Goal: Task Accomplishment & Management: Manage account settings

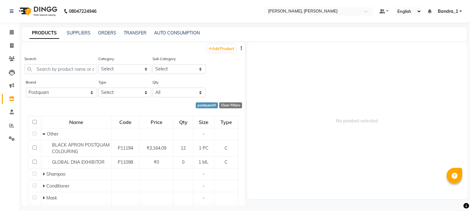
select select "postquam"
click at [10, 34] on icon at bounding box center [12, 32] width 4 height 5
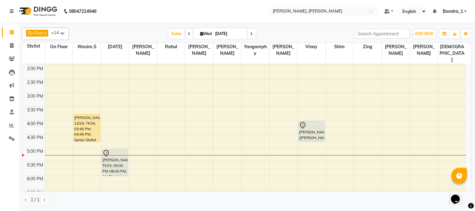
scroll to position [139, 0]
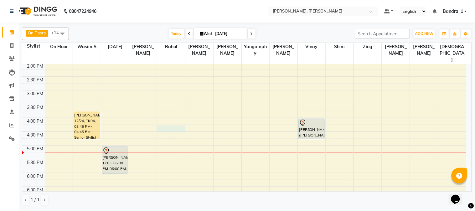
click at [161, 117] on div "9:00 AM 9:30 AM 10:00 AM 10:30 AM 11:00 AM 11:30 AM 12:00 PM 12:30 PM 1:00 PM 1…" at bounding box center [244, 118] width 444 height 386
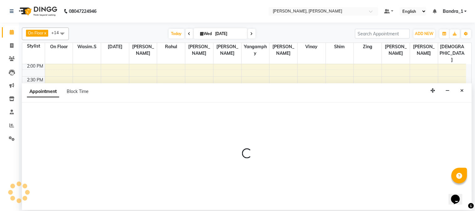
select select "23859"
select select "tentative"
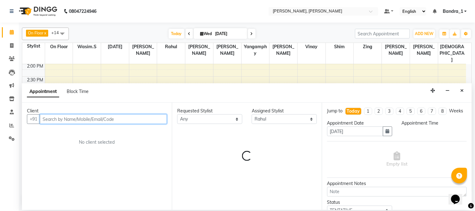
select select "975"
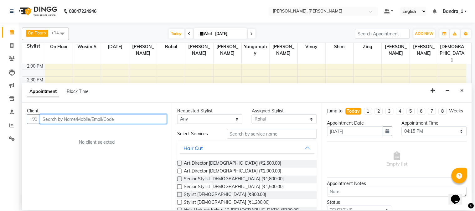
click at [46, 119] on input "text" at bounding box center [103, 119] width 127 height 10
drag, startPoint x: 50, startPoint y: 118, endPoint x: 7, endPoint y: 71, distance: 64.3
click at [27, 91] on app-booking "Appointment Block Time Client +91 No client selected Requested Stylist Any [PER…" at bounding box center [247, 146] width 450 height 127
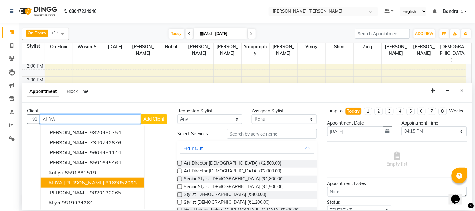
click at [121, 182] on ngb-highlight "8169852093" at bounding box center [121, 183] width 31 height 6
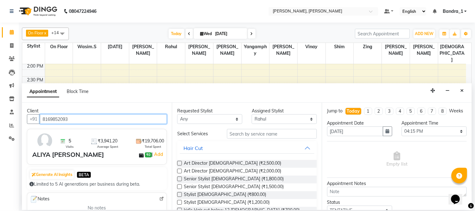
type input "8169852093"
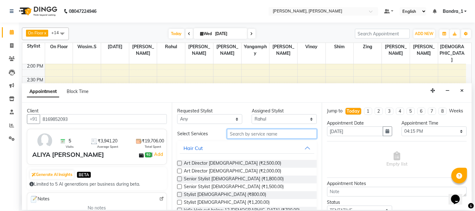
click at [233, 135] on input "text" at bounding box center [272, 134] width 90 height 10
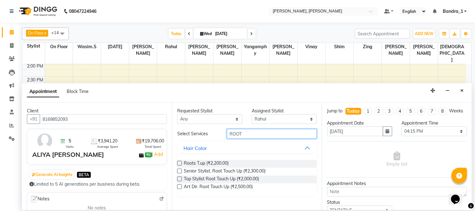
type input "ROOT"
click at [179, 164] on label at bounding box center [179, 163] width 5 height 5
click at [179, 164] on input "checkbox" at bounding box center [179, 164] width 4 height 4
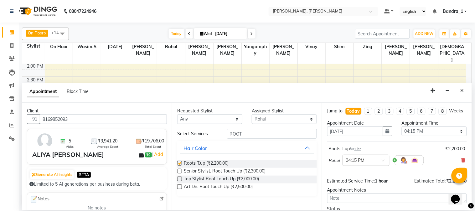
checkbox input "false"
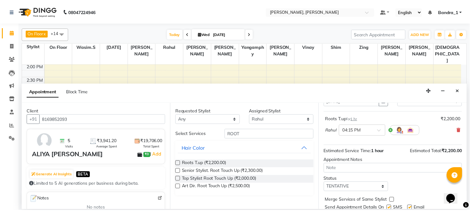
scroll to position [57, 0]
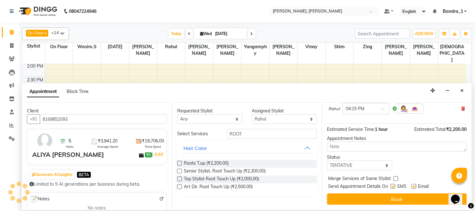
click at [417, 185] on label at bounding box center [414, 186] width 5 height 5
click at [416, 185] on input "checkbox" at bounding box center [414, 187] width 4 height 4
checkbox input "false"
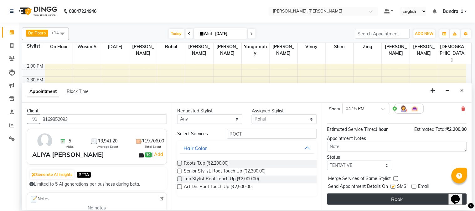
drag, startPoint x: 395, startPoint y: 185, endPoint x: 395, endPoint y: 194, distance: 9.1
click at [395, 188] on label at bounding box center [393, 186] width 5 height 5
click at [395, 188] on input "checkbox" at bounding box center [393, 187] width 4 height 4
checkbox input "false"
click at [395, 197] on button "Book" at bounding box center [397, 199] width 140 height 11
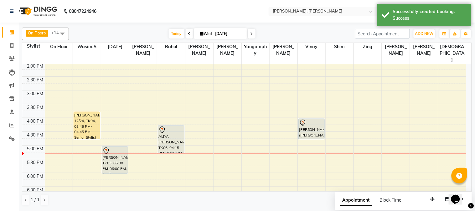
click at [307, 119] on div at bounding box center [311, 123] width 25 height 8
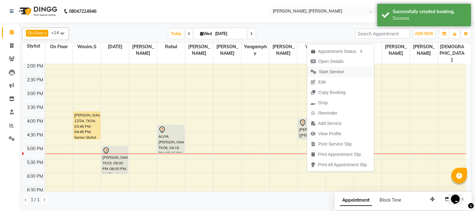
click at [329, 70] on span "Start Service" at bounding box center [331, 72] width 25 height 7
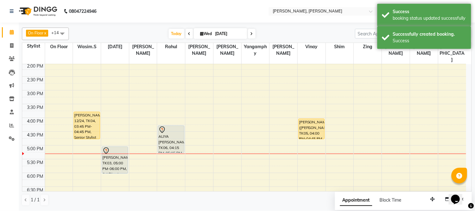
click at [315, 119] on div "[PERSON_NAME] ([PERSON_NAME]), TK05, 04:00 PM-04:45 PM, Essential Pedicure" at bounding box center [312, 129] width 26 height 20
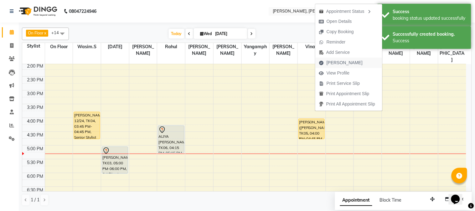
click at [333, 61] on span "[PERSON_NAME]" at bounding box center [345, 63] width 36 height 7
select select "service"
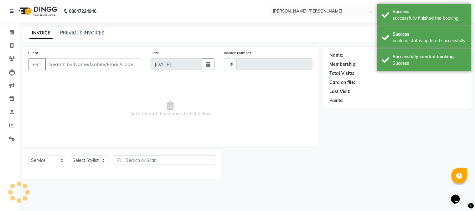
type input "1237"
select select "7997"
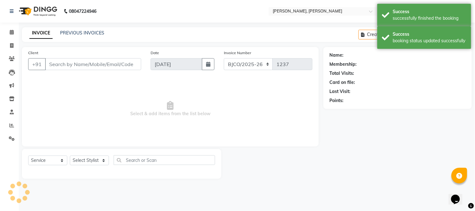
type input "9819329504"
select select "54771"
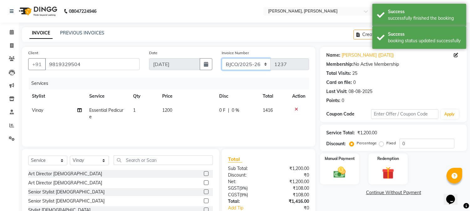
click at [265, 66] on select "CPGS/2025-26 BJCO/2025-26 Pre/2025" at bounding box center [246, 64] width 49 height 12
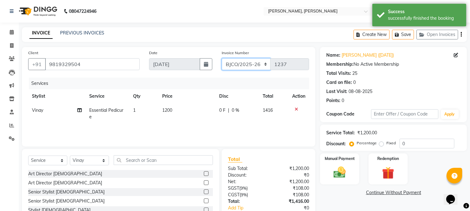
select select "7998"
click at [222, 58] on select "CPGS/2025-26 BJCO/2025-26 Pre/2025" at bounding box center [246, 64] width 49 height 12
type input "0425"
click at [336, 173] on img at bounding box center [340, 172] width 21 height 15
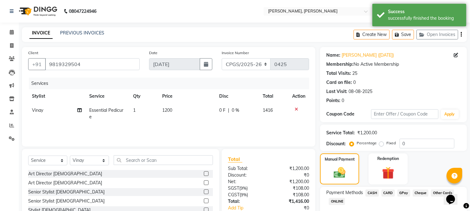
click at [374, 192] on span "CASH" at bounding box center [372, 193] width 13 height 7
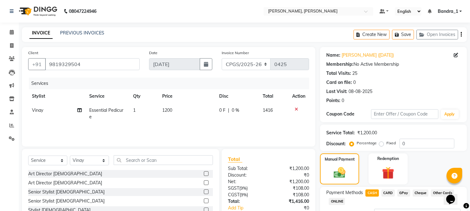
scroll to position [53, 0]
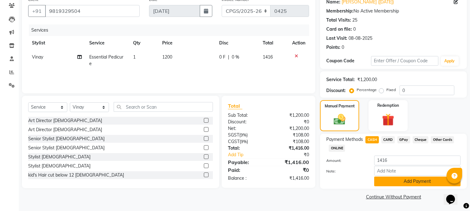
click at [401, 180] on button "Add Payment" at bounding box center [417, 182] width 86 height 10
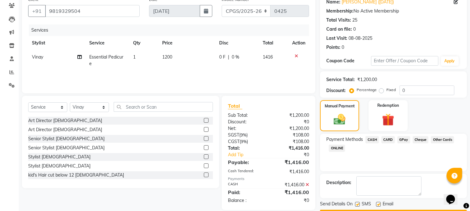
click at [357, 206] on label at bounding box center [357, 204] width 5 height 5
click at [357, 206] on input "checkbox" at bounding box center [357, 205] width 4 height 4
checkbox input "false"
click at [379, 204] on label at bounding box center [378, 204] width 5 height 5
click at [379, 204] on input "checkbox" at bounding box center [378, 205] width 4 height 4
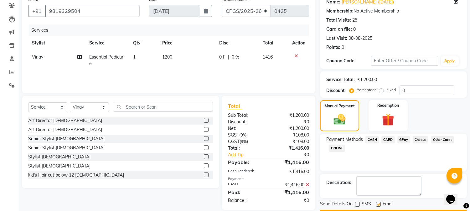
checkbox input "false"
click at [372, 210] on button "Checkout" at bounding box center [393, 215] width 147 height 10
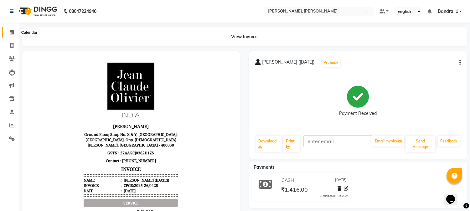
click at [11, 33] on icon at bounding box center [12, 32] width 4 height 5
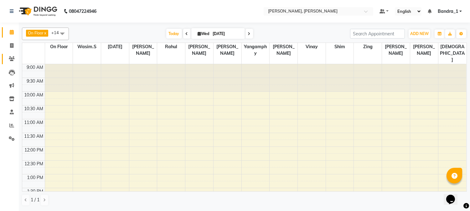
click at [10, 60] on icon at bounding box center [12, 58] width 6 height 5
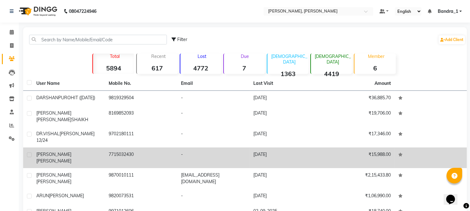
click at [64, 158] on span "[PERSON_NAME]" at bounding box center [53, 161] width 35 height 6
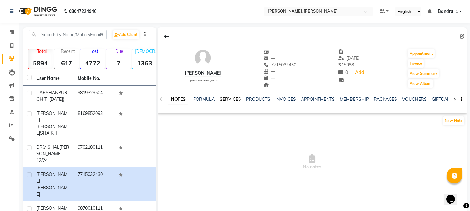
click at [227, 99] on link "SERVICES" at bounding box center [230, 99] width 21 height 6
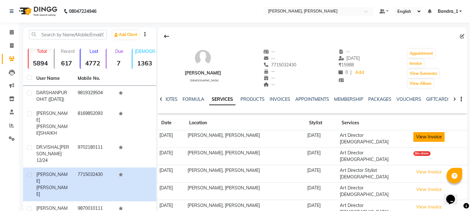
click at [437, 136] on button "View Invoice" at bounding box center [429, 137] width 31 height 10
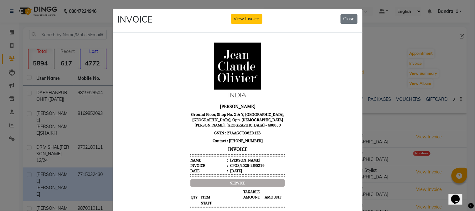
drag, startPoint x: 342, startPoint y: 21, endPoint x: 322, endPoint y: 29, distance: 22.2
click at [341, 21] on button "Close" at bounding box center [349, 19] width 17 height 10
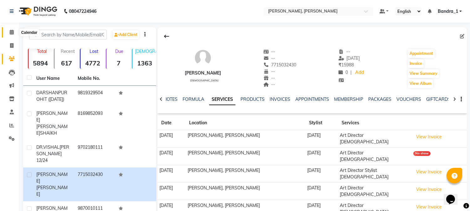
click at [11, 34] on icon at bounding box center [12, 32] width 4 height 5
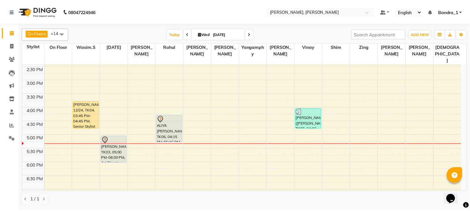
scroll to position [168, 0]
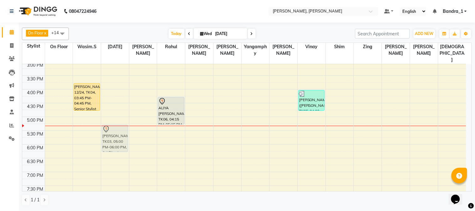
drag, startPoint x: 114, startPoint y: 106, endPoint x: 117, endPoint y: 115, distance: 9.3
click at [116, 112] on div "[PERSON_NAME], TK01, 11:30 AM-12:15 PM, Senior Stylist [DEMOGRAPHIC_DATA] [PERS…" at bounding box center [115, 90] width 28 height 386
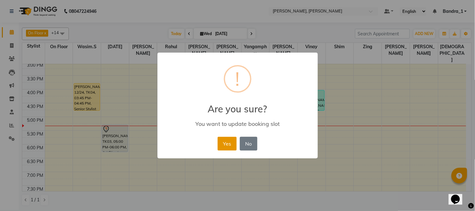
click at [227, 143] on button "Yes" at bounding box center [227, 144] width 19 height 14
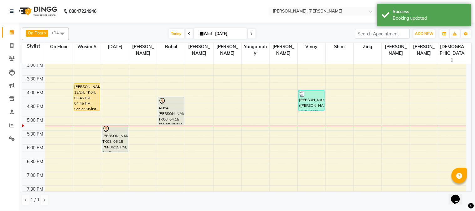
click at [168, 98] on div at bounding box center [171, 102] width 25 height 8
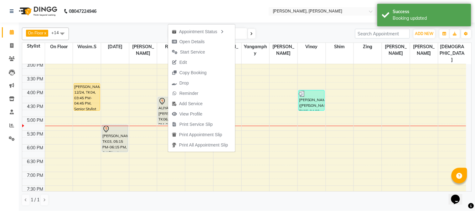
click at [133, 5] on nav "08047224946 Select Location × [PERSON_NAME], Bandra West Default Panel My Panel…" at bounding box center [237, 11] width 475 height 23
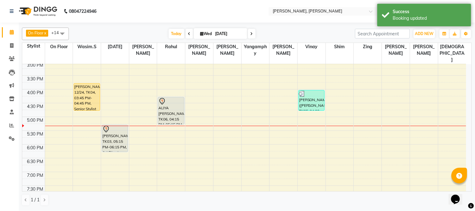
click at [86, 84] on div "[PERSON_NAME] 12/24, TK04, 03:45 PM-04:45 PM, Senior Stylist [DEMOGRAPHIC_DATA]" at bounding box center [87, 97] width 26 height 27
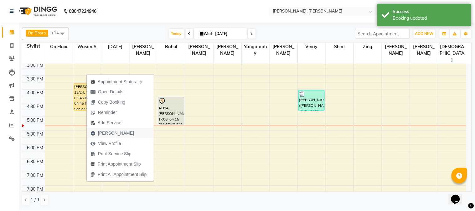
click at [112, 132] on span "[PERSON_NAME]" at bounding box center [116, 133] width 36 height 7
select select "service"
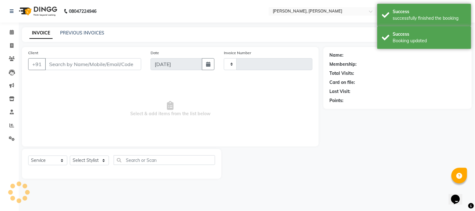
type input "1237"
select select "7997"
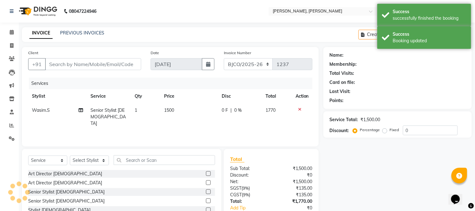
type input "9702180111"
select select "54154"
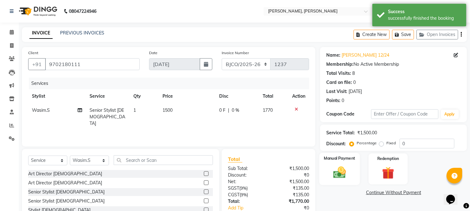
click at [337, 174] on img at bounding box center [340, 172] width 21 height 15
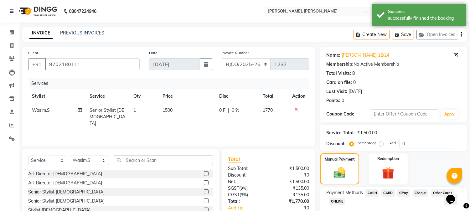
scroll to position [39, 0]
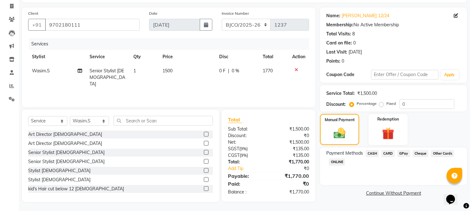
click at [387, 152] on span "CARD" at bounding box center [388, 153] width 13 height 7
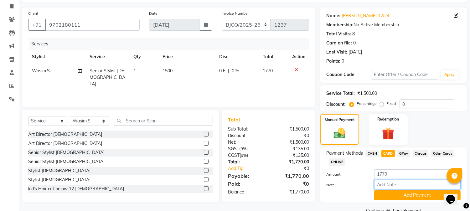
click at [386, 184] on input "Note:" at bounding box center [417, 185] width 86 height 10
type input "1009"
click at [390, 194] on button "Add Payment" at bounding box center [417, 195] width 86 height 10
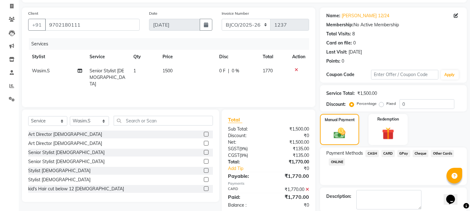
scroll to position [70, 0]
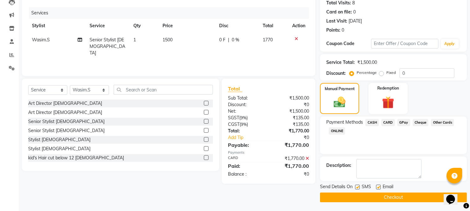
click at [358, 188] on label at bounding box center [357, 187] width 5 height 5
click at [358, 188] on input "checkbox" at bounding box center [357, 187] width 4 height 4
checkbox input "false"
click at [378, 186] on label at bounding box center [378, 187] width 5 height 5
click at [378, 186] on input "checkbox" at bounding box center [378, 187] width 4 height 4
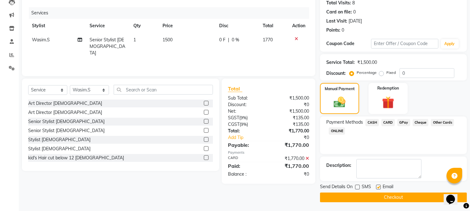
checkbox input "false"
click at [370, 194] on button "Checkout" at bounding box center [393, 198] width 147 height 10
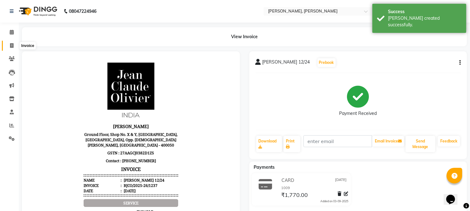
click at [14, 47] on span at bounding box center [11, 45] width 11 height 7
select select "service"
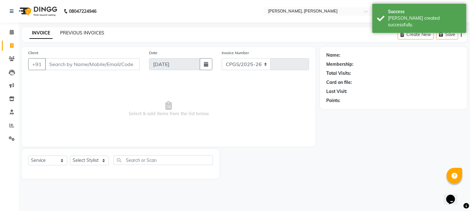
select select "7997"
type input "1238"
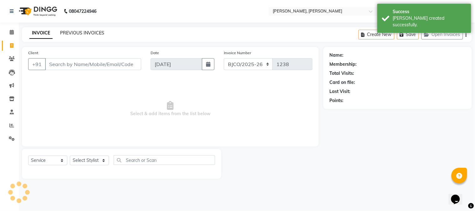
click at [77, 31] on link "PREVIOUS INVOICES" at bounding box center [82, 33] width 44 height 6
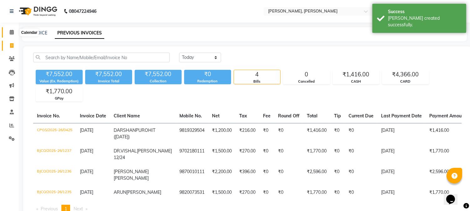
click at [10, 33] on icon at bounding box center [12, 32] width 4 height 5
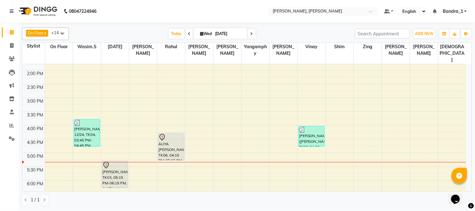
scroll to position [139, 0]
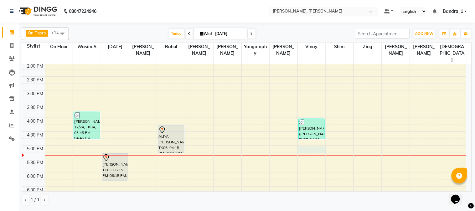
click at [305, 136] on div "9:00 AM 9:30 AM 10:00 AM 10:30 AM 11:00 AM 11:30 AM 12:00 PM 12:30 PM 1:00 PM 1…" at bounding box center [244, 118] width 444 height 386
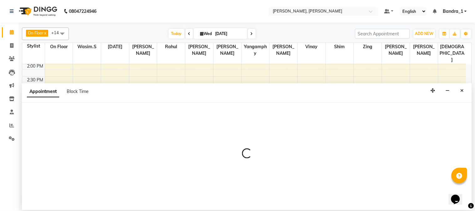
select select "54771"
select select "tentative"
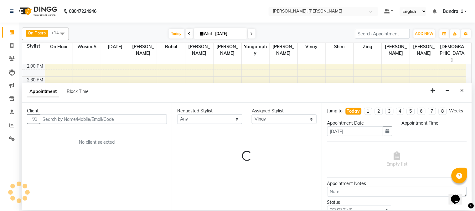
select select "1020"
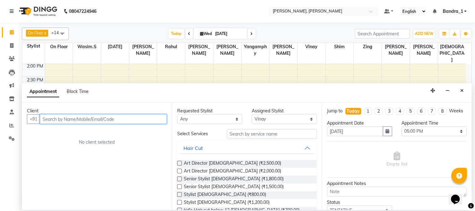
click at [96, 119] on input "text" at bounding box center [103, 119] width 127 height 10
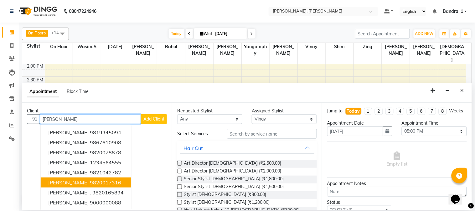
click at [94, 181] on ngb-highlight "9820017316" at bounding box center [105, 183] width 31 height 6
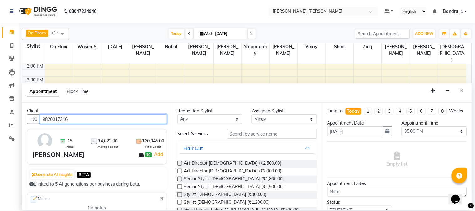
type input "9820017316"
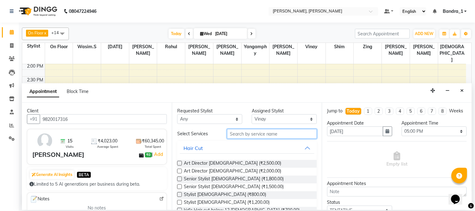
click at [239, 130] on input "text" at bounding box center [272, 134] width 90 height 10
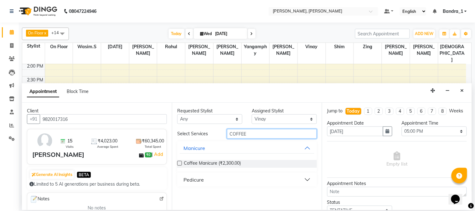
type input "COFFEE"
click at [189, 180] on div "Pedicure" at bounding box center [194, 180] width 20 height 8
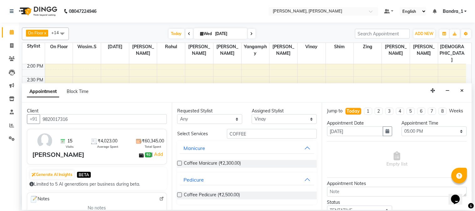
click at [178, 195] on label at bounding box center [179, 195] width 5 height 5
click at [178, 195] on input "checkbox" at bounding box center [179, 196] width 4 height 4
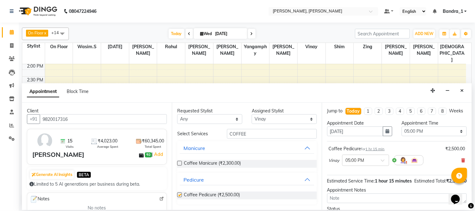
checkbox input "false"
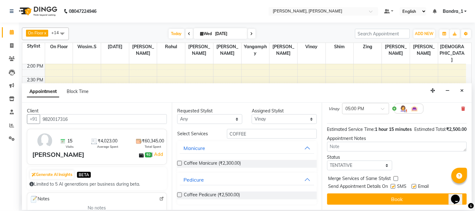
click at [394, 187] on label at bounding box center [393, 186] width 5 height 5
click at [394, 187] on input "checkbox" at bounding box center [393, 187] width 4 height 4
checkbox input "false"
drag, startPoint x: 414, startPoint y: 187, endPoint x: 410, endPoint y: 193, distance: 7.0
click at [414, 187] on label at bounding box center [414, 186] width 5 height 5
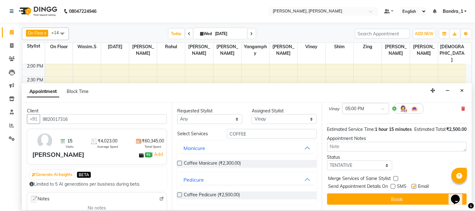
click at [414, 187] on input "checkbox" at bounding box center [414, 187] width 4 height 4
checkbox input "false"
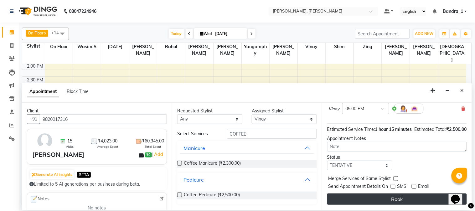
click at [407, 196] on button "Book" at bounding box center [397, 199] width 140 height 11
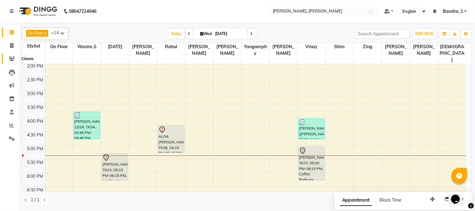
click at [11, 57] on icon at bounding box center [12, 58] width 6 height 5
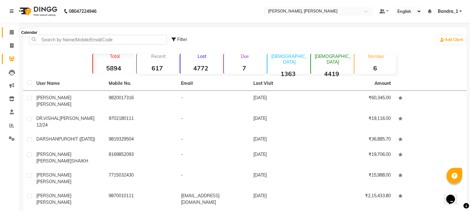
click at [12, 33] on icon at bounding box center [12, 32] width 4 height 5
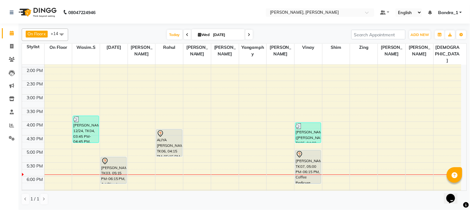
scroll to position [139, 0]
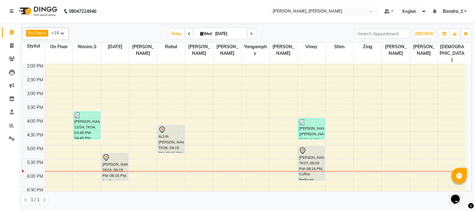
click at [118, 154] on div at bounding box center [114, 158] width 25 height 8
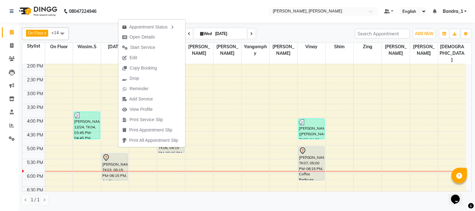
drag, startPoint x: 141, startPoint y: 48, endPoint x: 138, endPoint y: 71, distance: 23.3
click at [141, 48] on span "Start Service" at bounding box center [142, 47] width 25 height 7
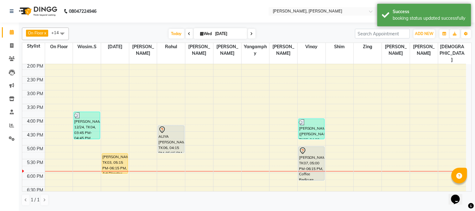
drag, startPoint x: 113, startPoint y: 166, endPoint x: 114, endPoint y: 159, distance: 7.0
click at [114, 159] on div "[PERSON_NAME], TK01, 11:30 AM-12:15 PM, Senior Stylist [DEMOGRAPHIC_DATA] [PERS…" at bounding box center [115, 118] width 28 height 386
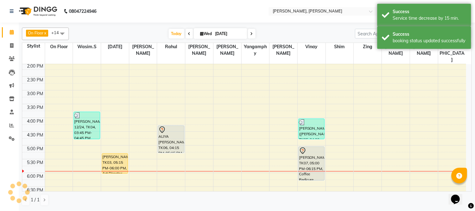
click at [108, 154] on div "[PERSON_NAME], TK03, 05:15 PM-06:00 PM, Art Director [DEMOGRAPHIC_DATA]" at bounding box center [115, 164] width 26 height 20
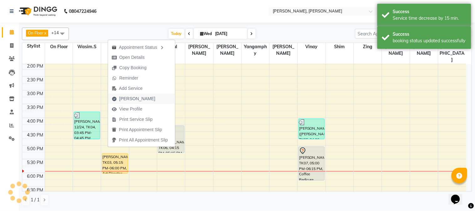
click at [136, 97] on span "[PERSON_NAME]" at bounding box center [137, 99] width 36 height 7
select select "7997"
select select "service"
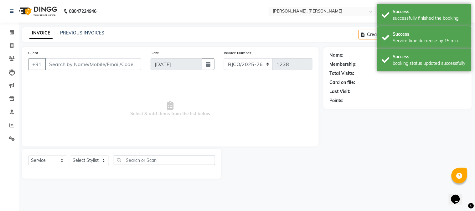
type input "7715032430"
select select "58043"
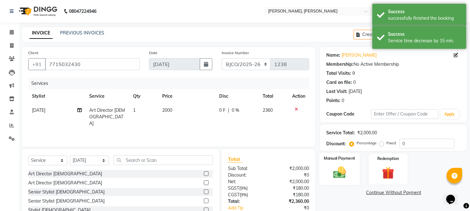
click at [341, 171] on img at bounding box center [340, 172] width 21 height 15
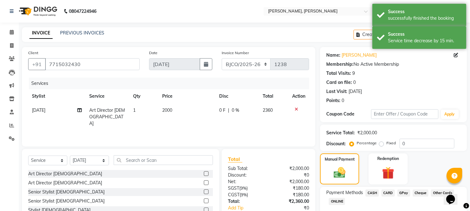
drag, startPoint x: 384, startPoint y: 192, endPoint x: 409, endPoint y: 189, distance: 24.9
click at [385, 192] on span "CARD" at bounding box center [388, 193] width 13 height 7
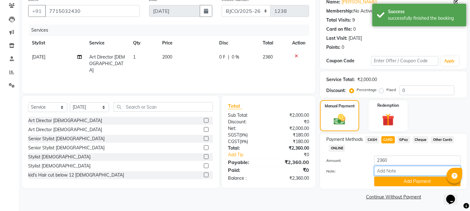
click at [387, 171] on input "Note:" at bounding box center [417, 171] width 86 height 10
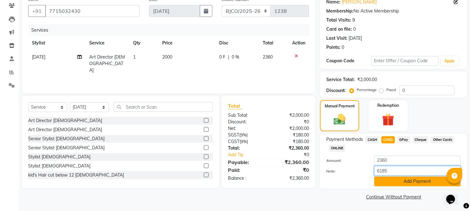
type input "6185"
click at [377, 184] on button "Add Payment" at bounding box center [417, 182] width 86 height 10
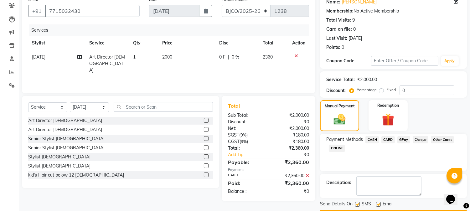
drag, startPoint x: 377, startPoint y: 203, endPoint x: 371, endPoint y: 206, distance: 6.6
click at [377, 203] on label at bounding box center [378, 204] width 5 height 5
click at [377, 203] on input "checkbox" at bounding box center [378, 205] width 4 height 4
checkbox input "false"
click at [356, 207] on div at bounding box center [357, 205] width 4 height 7
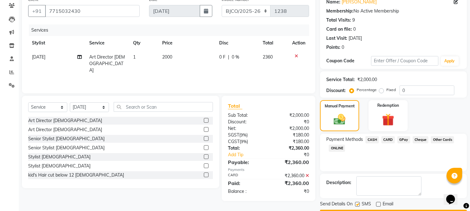
click at [359, 203] on label at bounding box center [357, 204] width 5 height 5
click at [359, 203] on input "checkbox" at bounding box center [357, 205] width 4 height 4
checkbox input "false"
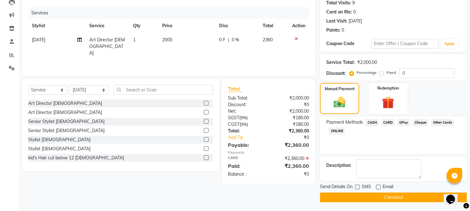
click at [370, 193] on button "Checkout" at bounding box center [393, 198] width 147 height 10
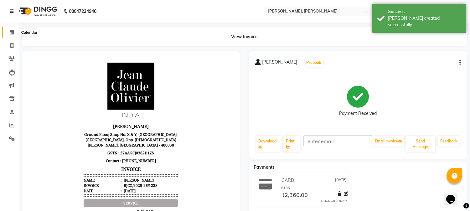
click at [13, 32] on span at bounding box center [11, 32] width 11 height 7
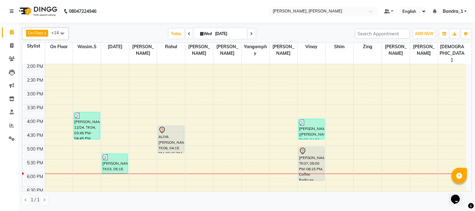
scroll to position [139, 0]
click at [81, 155] on div "9:00 AM 9:30 AM 10:00 AM 10:30 AM 11:00 AM 11:30 AM 12:00 PM 12:30 PM 1:00 PM 1…" at bounding box center [244, 118] width 444 height 386
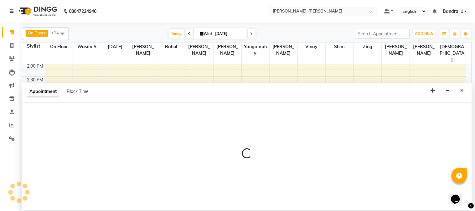
select select "54154"
select select "1065"
select select "tentative"
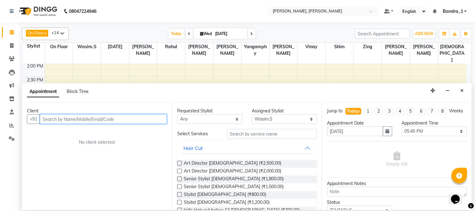
click at [46, 119] on input "text" at bounding box center [103, 119] width 127 height 10
drag, startPoint x: 63, startPoint y: 120, endPoint x: 59, endPoint y: 120, distance: 4.7
click at [59, 120] on input "text" at bounding box center [103, 119] width 127 height 10
type input "9773639360"
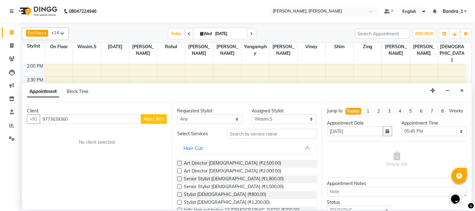
click at [153, 120] on span "Add Client" at bounding box center [153, 119] width 21 height 6
select select "22"
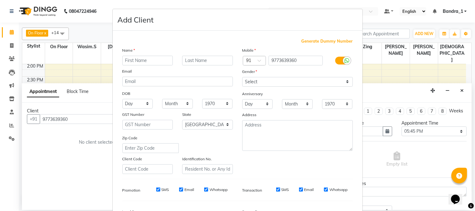
drag, startPoint x: 130, startPoint y: 61, endPoint x: 96, endPoint y: 20, distance: 53.4
click at [96, 20] on ngb-modal-window "Add Client Generate Dummy Number Name Email DOB Day 01 02 03 04 05 06 07 08 09 …" at bounding box center [237, 105] width 475 height 211
type input "[PERSON_NAME]"
drag, startPoint x: 204, startPoint y: 61, endPoint x: 201, endPoint y: 58, distance: 4.5
click at [202, 59] on input "text" at bounding box center [207, 61] width 51 height 10
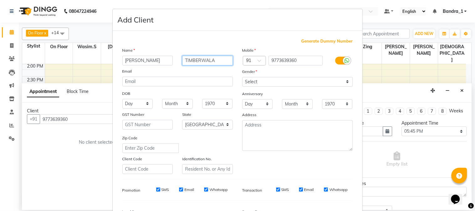
type input "TIMBERWALA"
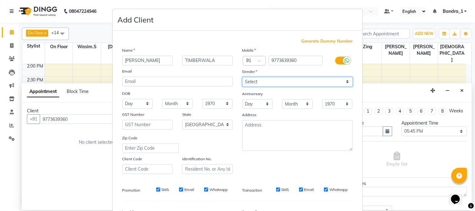
click at [258, 82] on select "Select [DEMOGRAPHIC_DATA] [DEMOGRAPHIC_DATA] Other Prefer Not To Say" at bounding box center [297, 82] width 111 height 10
select select "[DEMOGRAPHIC_DATA]"
click at [242, 77] on select "Select [DEMOGRAPHIC_DATA] [DEMOGRAPHIC_DATA] Other Prefer Not To Say" at bounding box center [297, 82] width 111 height 10
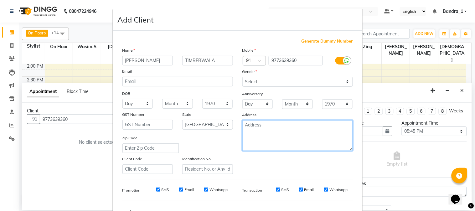
click at [248, 127] on textarea at bounding box center [297, 135] width 111 height 31
type textarea "9/25"
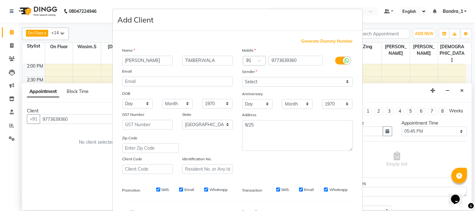
drag, startPoint x: 155, startPoint y: 190, endPoint x: 163, endPoint y: 192, distance: 8.6
click at [156, 190] on input "SMS" at bounding box center [158, 190] width 4 height 4
checkbox input "false"
drag, startPoint x: 177, startPoint y: 190, endPoint x: 206, endPoint y: 190, distance: 29.1
click at [179, 190] on input "Email" at bounding box center [181, 190] width 4 height 4
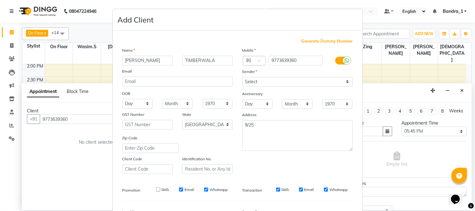
checkbox input "false"
click at [204, 190] on input "Whatsapp" at bounding box center [206, 190] width 4 height 4
checkbox input "false"
drag, startPoint x: 276, startPoint y: 190, endPoint x: 286, endPoint y: 191, distance: 10.7
click at [276, 190] on input "SMS" at bounding box center [278, 190] width 4 height 4
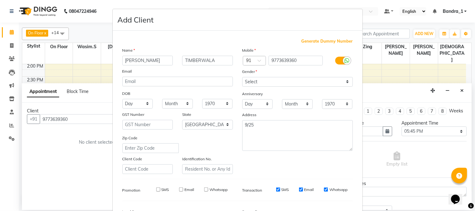
checkbox input "false"
drag, startPoint x: 298, startPoint y: 190, endPoint x: 306, endPoint y: 188, distance: 8.9
click at [300, 189] on input "Email" at bounding box center [301, 190] width 4 height 4
checkbox input "false"
click at [324, 188] on input "Whatsapp" at bounding box center [326, 190] width 4 height 4
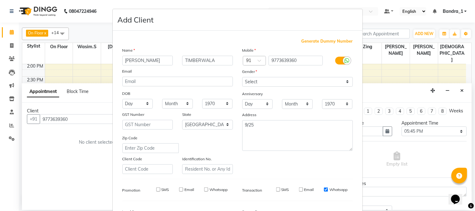
checkbox input "false"
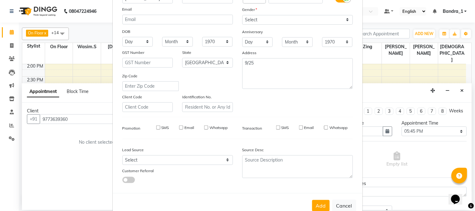
scroll to position [78, 0]
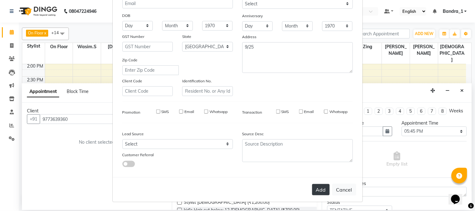
click at [321, 193] on button "Add" at bounding box center [321, 189] width 18 height 11
select select
select select "null"
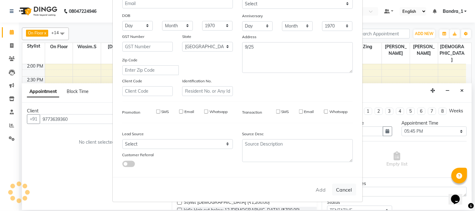
select select
checkbox input "false"
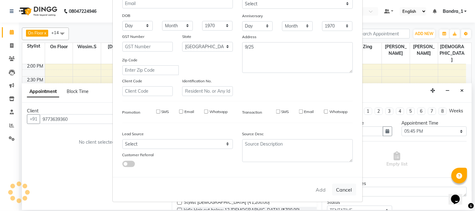
checkbox input "false"
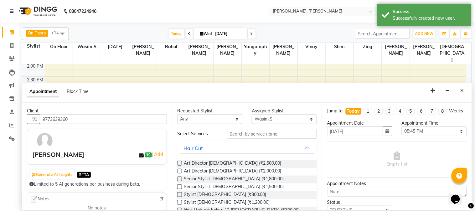
click at [178, 171] on label at bounding box center [179, 171] width 5 height 5
click at [178, 171] on input "checkbox" at bounding box center [179, 172] width 4 height 4
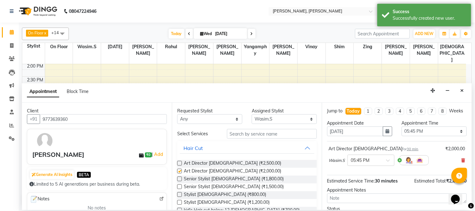
checkbox input "false"
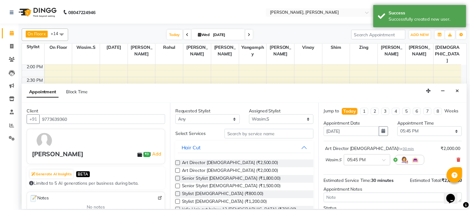
scroll to position [57, 0]
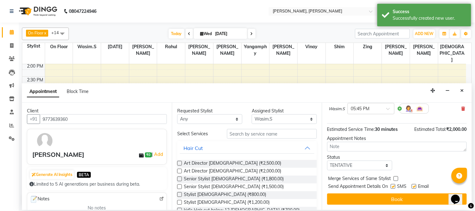
drag, startPoint x: 468, startPoint y: 130, endPoint x: 6, endPoint y: 8, distance: 478.4
click at [394, 185] on label at bounding box center [393, 186] width 5 height 5
click at [394, 185] on input "checkbox" at bounding box center [393, 187] width 4 height 4
checkbox input "false"
click at [413, 186] on label at bounding box center [414, 186] width 5 height 5
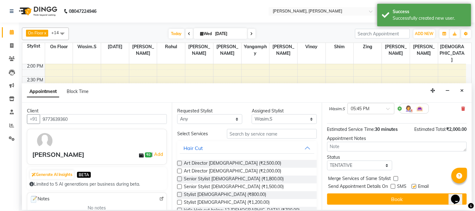
click at [413, 186] on input "checkbox" at bounding box center [414, 187] width 4 height 4
checkbox input "false"
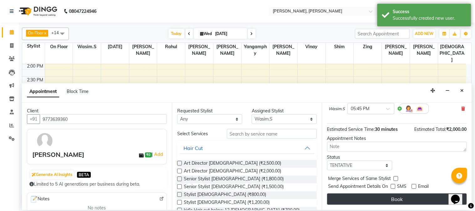
click at [404, 199] on button "Book" at bounding box center [397, 199] width 140 height 11
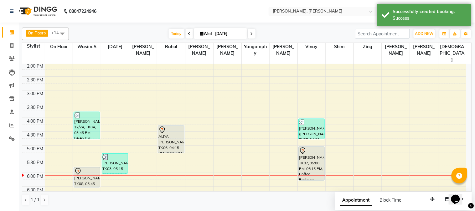
drag, startPoint x: 83, startPoint y: 167, endPoint x: 83, endPoint y: 171, distance: 4.1
click at [83, 172] on div "[PERSON_NAME] 12/24, TK04, 03:45 PM-04:45 PM, Senior Stylist [DEMOGRAPHIC_DATA]…" at bounding box center [87, 118] width 28 height 386
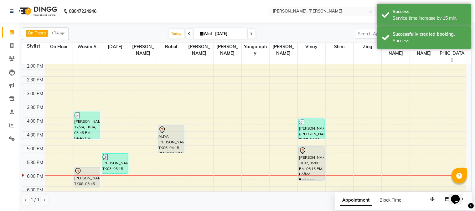
click at [86, 168] on div at bounding box center [86, 172] width 25 height 8
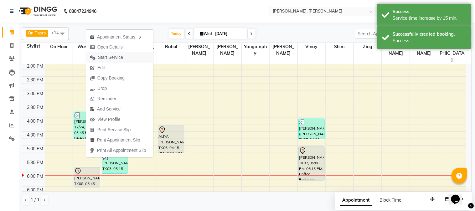
click at [102, 58] on span "Start Service" at bounding box center [110, 57] width 25 height 7
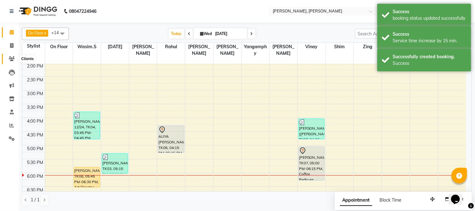
click at [11, 56] on icon at bounding box center [12, 58] width 6 height 5
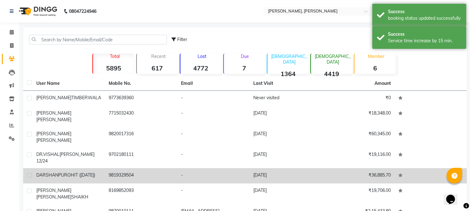
click at [71, 194] on span "SHAIKH" at bounding box center [79, 197] width 17 height 6
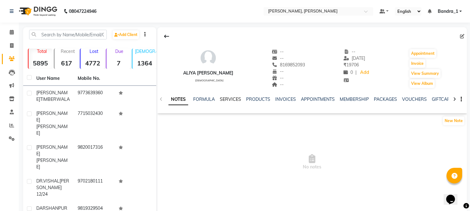
click at [227, 101] on link "SERVICES" at bounding box center [230, 99] width 21 height 6
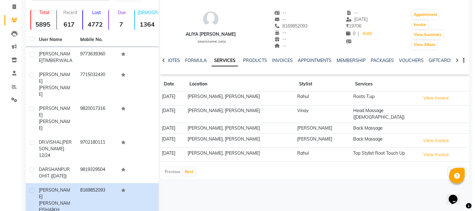
scroll to position [60, 0]
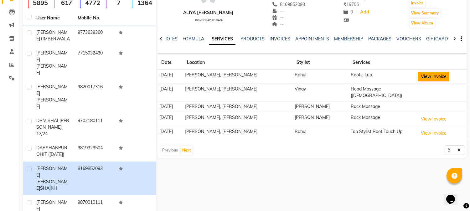
click at [439, 78] on button "View Invoice" at bounding box center [433, 77] width 31 height 10
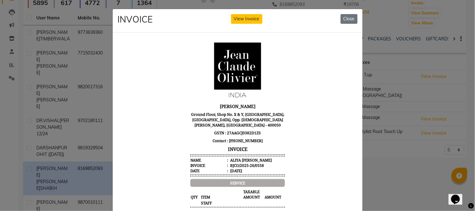
scroll to position [3, 0]
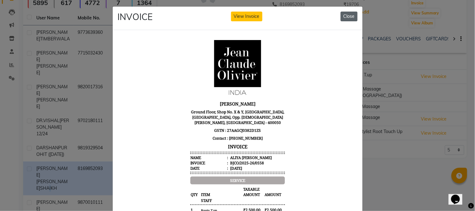
click at [343, 15] on button "Close" at bounding box center [349, 17] width 17 height 10
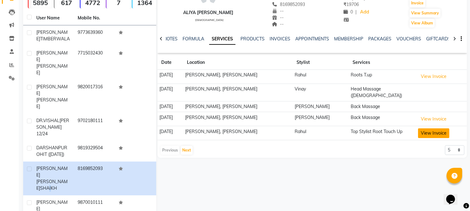
click at [426, 128] on button "View Invoice" at bounding box center [433, 133] width 31 height 10
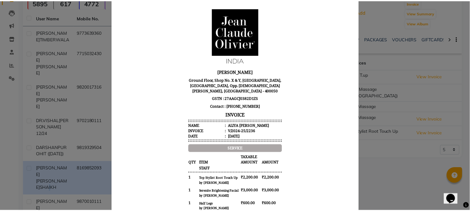
scroll to position [0, 0]
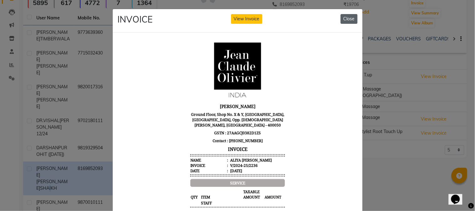
click at [348, 19] on button "Close" at bounding box center [349, 19] width 17 height 10
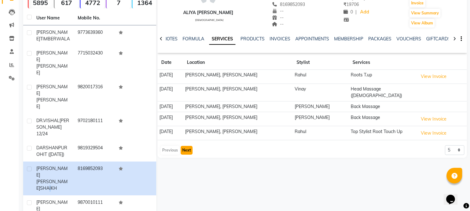
click at [187, 146] on button "Next" at bounding box center [187, 150] width 12 height 9
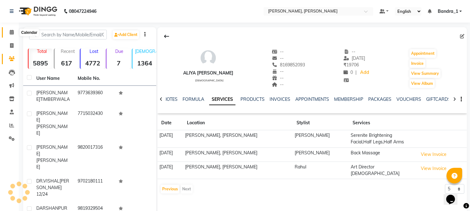
click at [10, 32] on icon at bounding box center [12, 32] width 4 height 5
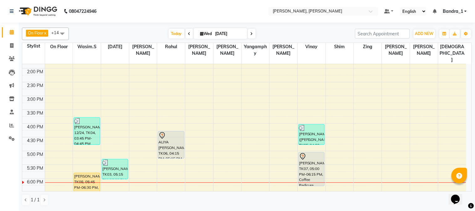
scroll to position [139, 0]
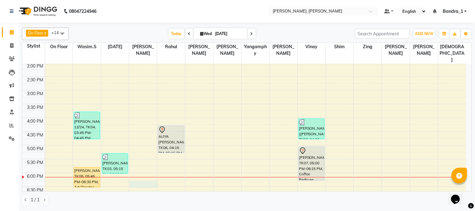
click at [137, 170] on div "9:00 AM 9:30 AM 10:00 AM 10:30 AM 11:00 AM 11:30 AM 12:00 PM 12:30 PM 1:00 PM 1…" at bounding box center [244, 118] width 444 height 386
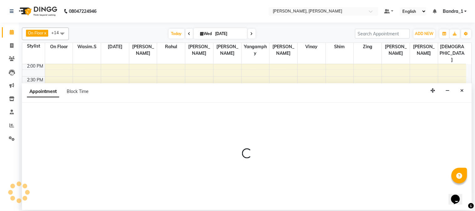
select select "72175"
select select "tentative"
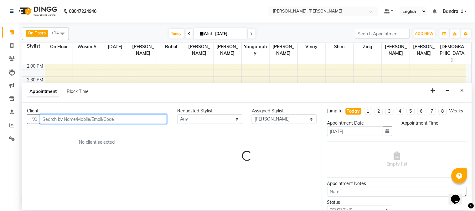
select select "1095"
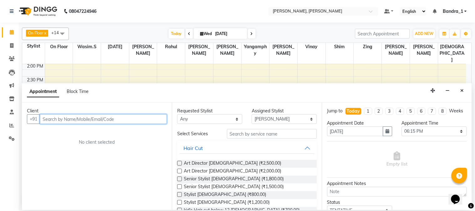
click at [103, 121] on input "text" at bounding box center [103, 119] width 127 height 10
type input "9818994252"
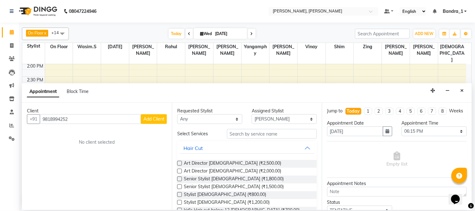
click at [154, 121] on span "Add Client" at bounding box center [153, 119] width 21 height 6
select select "22"
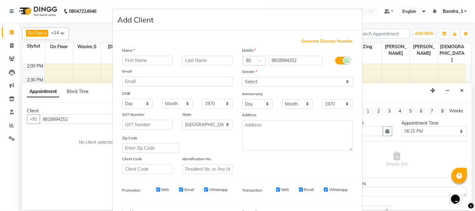
drag, startPoint x: 128, startPoint y: 59, endPoint x: 100, endPoint y: 54, distance: 29.3
click at [101, 54] on ngb-modal-window "Add Client Generate Dummy Number Name Email DOB Day 01 02 03 04 05 06 07 08 09 …" at bounding box center [237, 105] width 475 height 211
type input "HEMANT"
drag, startPoint x: 199, startPoint y: 60, endPoint x: 183, endPoint y: 64, distance: 17.0
click at [183, 64] on input "text" at bounding box center [207, 61] width 51 height 10
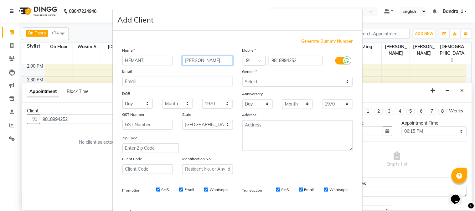
type input "[PERSON_NAME]"
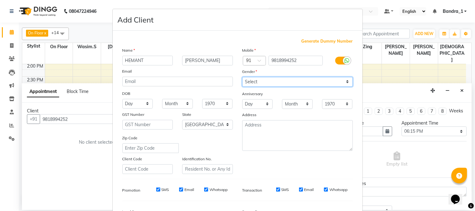
click at [250, 83] on select "Select [DEMOGRAPHIC_DATA] [DEMOGRAPHIC_DATA] Other Prefer Not To Say" at bounding box center [297, 82] width 111 height 10
select select "[DEMOGRAPHIC_DATA]"
click at [242, 77] on select "Select [DEMOGRAPHIC_DATA] [DEMOGRAPHIC_DATA] Other Prefer Not To Say" at bounding box center [297, 82] width 111 height 10
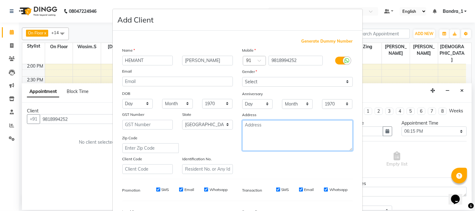
click at [251, 129] on textarea at bounding box center [297, 135] width 111 height 31
type textarea "9/25"
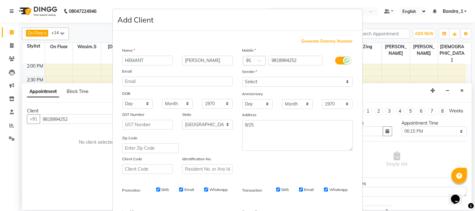
click at [157, 189] on input "SMS" at bounding box center [158, 190] width 4 height 4
checkbox input "false"
click at [179, 190] on input "Email" at bounding box center [181, 190] width 4 height 4
checkbox input "false"
click at [205, 190] on input "Whatsapp" at bounding box center [206, 190] width 4 height 4
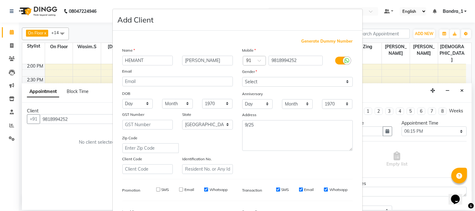
checkbox input "false"
click at [276, 190] on input "SMS" at bounding box center [278, 190] width 4 height 4
checkbox input "false"
click at [299, 190] on input "Email" at bounding box center [301, 190] width 4 height 4
checkbox input "false"
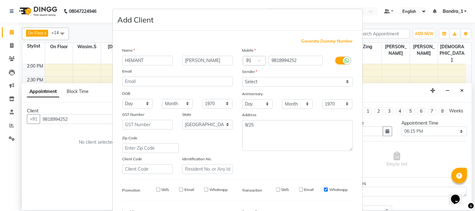
click at [324, 189] on input "Whatsapp" at bounding box center [326, 190] width 4 height 4
checkbox input "false"
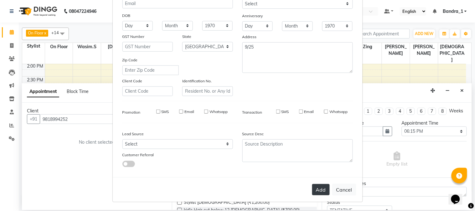
click at [315, 188] on button "Add" at bounding box center [321, 189] width 18 height 11
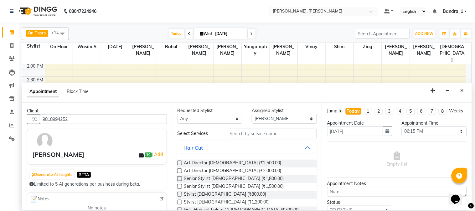
scroll to position [0, 0]
click at [180, 171] on label at bounding box center [179, 171] width 5 height 5
click at [180, 171] on input "checkbox" at bounding box center [179, 172] width 4 height 4
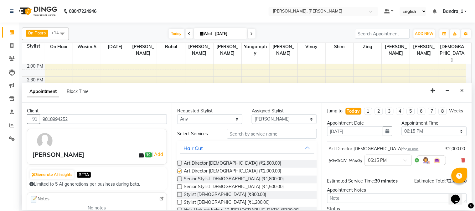
checkbox input "false"
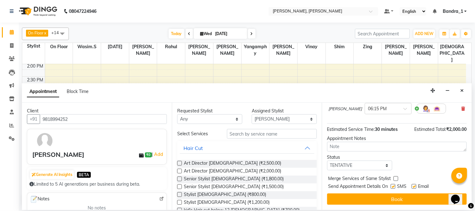
click at [396, 188] on label at bounding box center [393, 186] width 5 height 5
click at [395, 188] on input "checkbox" at bounding box center [393, 187] width 4 height 4
checkbox input "false"
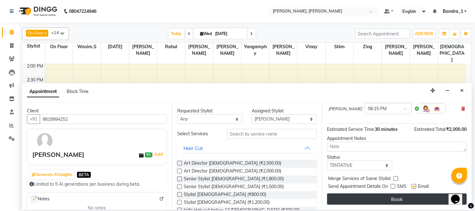
drag, startPoint x: 414, startPoint y: 185, endPoint x: 409, endPoint y: 196, distance: 12.3
click at [414, 185] on label at bounding box center [414, 186] width 5 height 5
click at [414, 185] on input "checkbox" at bounding box center [414, 187] width 4 height 4
checkbox input "false"
click at [404, 201] on button "Book" at bounding box center [397, 199] width 140 height 11
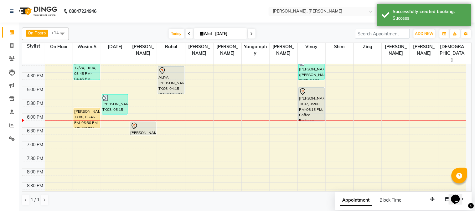
scroll to position [215, 0]
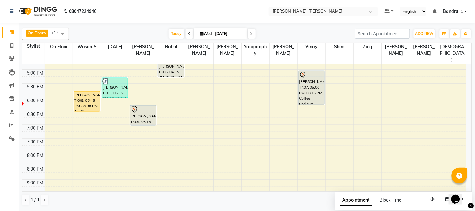
drag, startPoint x: 139, startPoint y: 105, endPoint x: 139, endPoint y: 110, distance: 5.3
click at [139, 110] on div "[PERSON_NAME], TK09, 06:15 PM-06:45 PM, Art Director [DEMOGRAPHIC_DATA] [PERSON…" at bounding box center [143, 42] width 28 height 386
click at [11, 44] on icon at bounding box center [11, 45] width 3 height 5
select select "service"
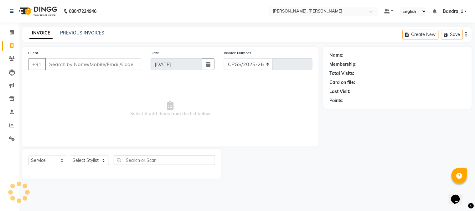
select select "7997"
type input "1239"
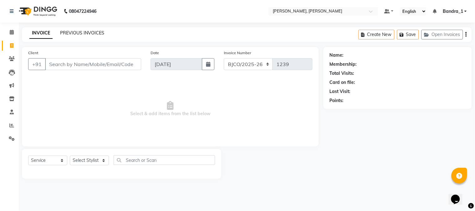
click at [89, 34] on link "PREVIOUS INVOICES" at bounding box center [82, 33] width 44 height 6
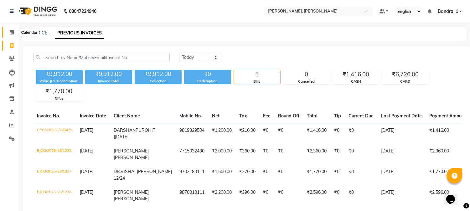
click at [11, 32] on icon at bounding box center [12, 32] width 4 height 5
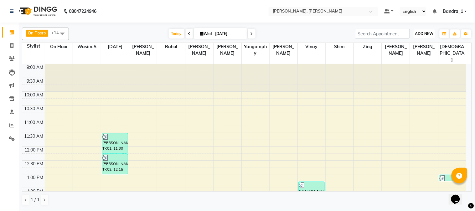
click at [425, 36] on span "ADD NEW" at bounding box center [424, 33] width 18 height 5
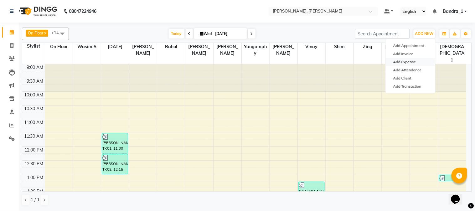
click at [406, 62] on link "Add Expense" at bounding box center [411, 62] width 50 height 8
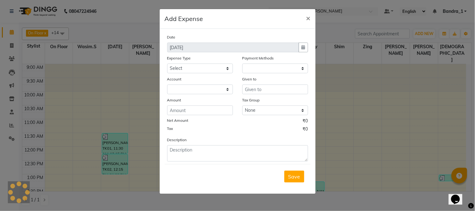
select select "1"
select select "2374"
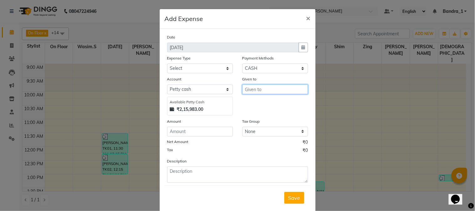
drag, startPoint x: 252, startPoint y: 88, endPoint x: 230, endPoint y: 86, distance: 22.7
click at [246, 90] on input "text" at bounding box center [275, 90] width 66 height 10
type input "Panchsheel Stores."
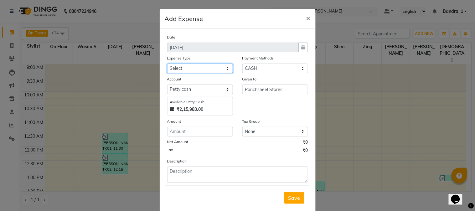
click at [226, 69] on select "Select Advance Salary Amazon B M C Cash transfer to bank Cash transfer to hub C…" at bounding box center [200, 69] width 66 height 10
select select "507"
click at [167, 64] on select "Select Advance Salary Amazon B M C Cash transfer to bank Cash transfer to hub C…" at bounding box center [200, 69] width 66 height 10
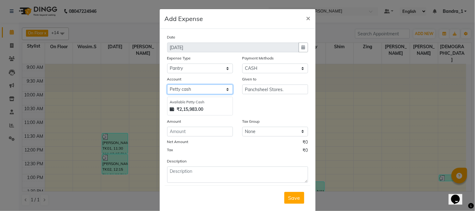
click at [187, 89] on select "Select Default account [PERSON_NAME] cash" at bounding box center [200, 90] width 66 height 10
select select "296"
click at [167, 85] on select "Select Default account [PERSON_NAME] cash" at bounding box center [200, 90] width 66 height 10
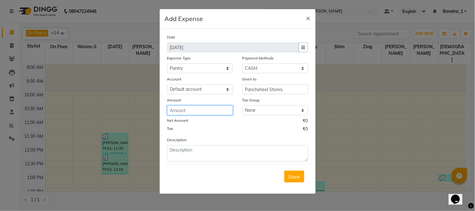
click at [179, 113] on input "number" at bounding box center [200, 111] width 66 height 10
type input "90"
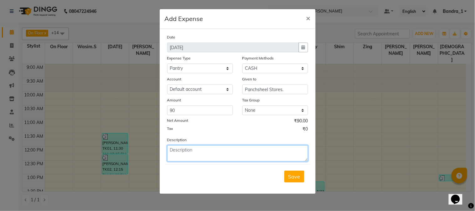
click at [180, 154] on textarea at bounding box center [237, 153] width 141 height 16
type textarea "Paid for Milk for Staff Tea."
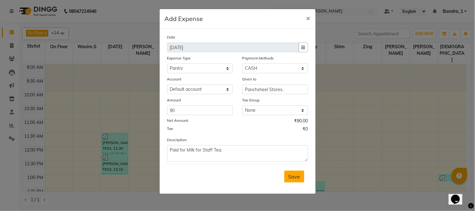
click at [295, 174] on span "Save" at bounding box center [295, 177] width 12 height 6
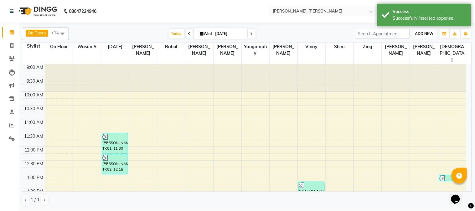
click at [427, 35] on span "ADD NEW" at bounding box center [424, 33] width 18 height 5
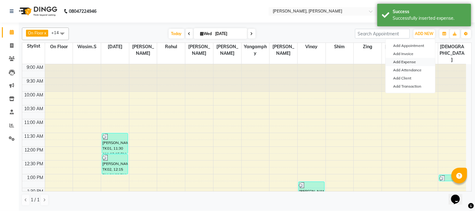
click at [405, 63] on link "Add Expense" at bounding box center [411, 62] width 50 height 8
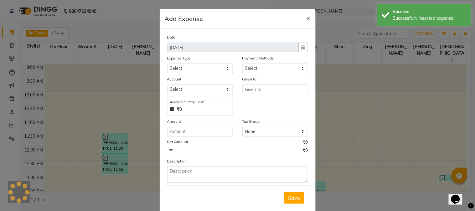
select select "1"
select select "2374"
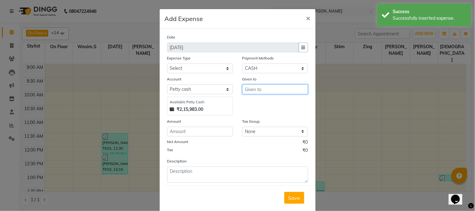
click at [261, 89] on input "text" at bounding box center [275, 90] width 66 height 10
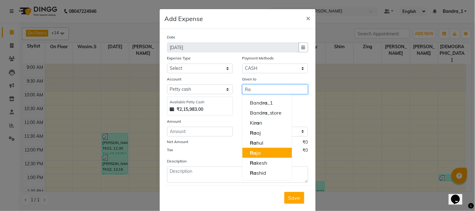
click at [256, 152] on ngb-highlight "Ra ja" at bounding box center [255, 153] width 11 height 6
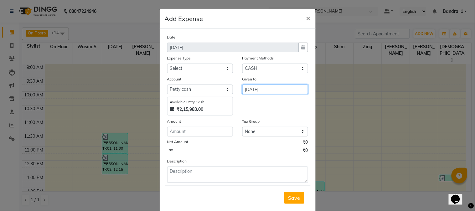
type input "[DATE]"
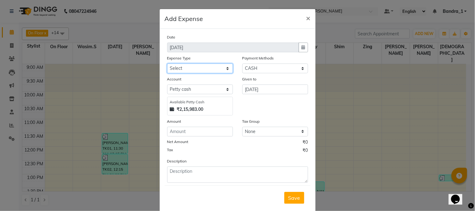
click at [223, 68] on select "Select Advance Salary Amazon B M C Cash transfer to bank Cash transfer to hub C…" at bounding box center [200, 69] width 66 height 10
select select "513"
click at [167, 64] on select "Select Advance Salary Amazon B M C Cash transfer to bank Cash transfer to hub C…" at bounding box center [200, 69] width 66 height 10
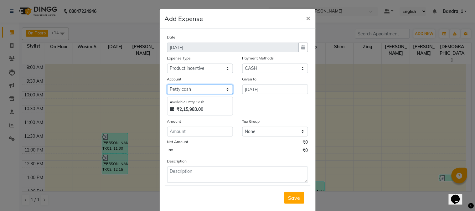
click at [196, 91] on select "Select Default account [PERSON_NAME] cash" at bounding box center [200, 90] width 66 height 10
select select "296"
click at [167, 85] on select "Select Default account [PERSON_NAME] cash" at bounding box center [200, 90] width 66 height 10
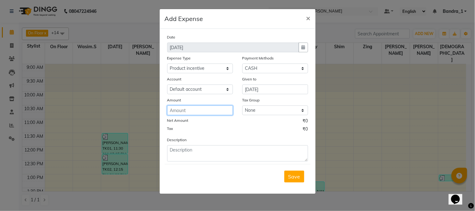
drag, startPoint x: 183, startPoint y: 113, endPoint x: 171, endPoint y: 104, distance: 15.2
click at [183, 113] on input "number" at bounding box center [200, 111] width 66 height 10
type input "340"
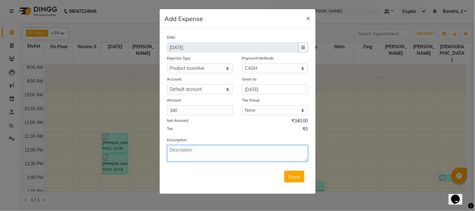
drag, startPoint x: 180, startPoint y: 152, endPoint x: 171, endPoint y: 149, distance: 9.5
click at [175, 152] on textarea at bounding box center [237, 153] width 141 height 16
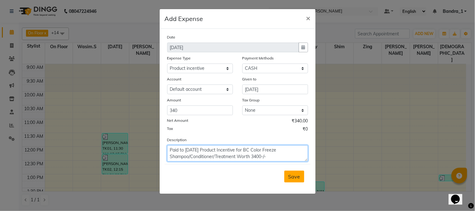
type textarea "Paid to [DATE] Product Incentive for BC Color Freeze Shampoo/Conditioner/Treatm…"
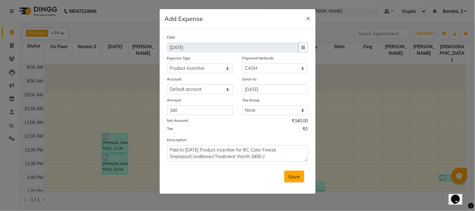
click at [296, 176] on span "Save" at bounding box center [295, 177] width 12 height 6
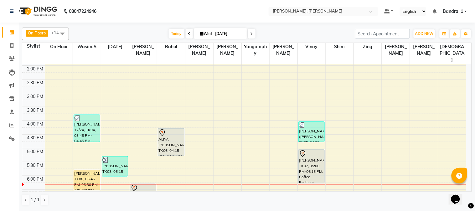
scroll to position [139, 0]
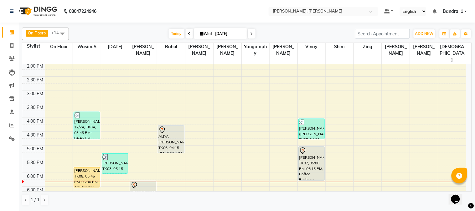
click at [311, 147] on div at bounding box center [311, 151] width 25 height 8
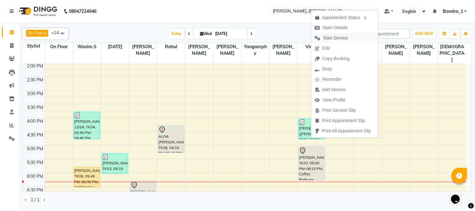
click at [336, 34] on span "Start Service" at bounding box center [331, 38] width 41 height 10
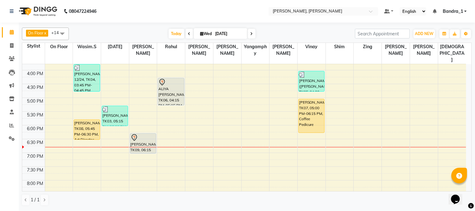
scroll to position [192, 0]
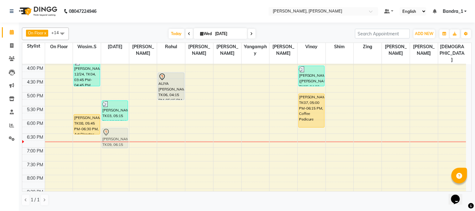
drag, startPoint x: 142, startPoint y: 118, endPoint x: 120, endPoint y: 123, distance: 23.1
click at [117, 121] on tr "[PERSON_NAME] 12/24, TK04, 03:45 PM-04:45 PM, Senior Stylist [DEMOGRAPHIC_DATA]…" at bounding box center [244, 65] width 444 height 386
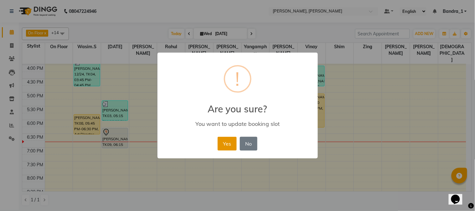
click at [230, 138] on button "Yes" at bounding box center [227, 144] width 19 height 14
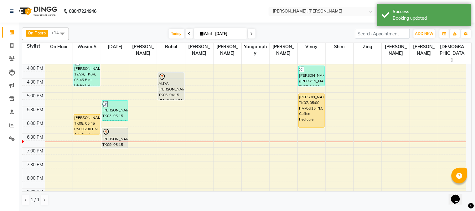
click at [116, 129] on div at bounding box center [114, 133] width 25 height 8
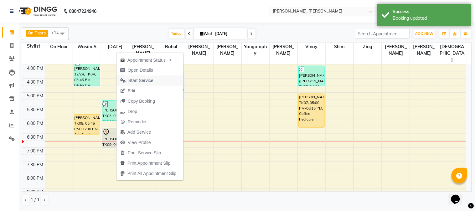
click at [140, 79] on span "Start Service" at bounding box center [140, 80] width 25 height 7
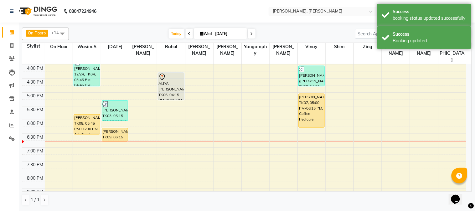
drag, startPoint x: 117, startPoint y: 135, endPoint x: 123, endPoint y: 125, distance: 11.0
click at [123, 125] on div "[PERSON_NAME], TK01, 11:30 AM-12:15 PM, Senior Stylist [DEMOGRAPHIC_DATA] [PERS…" at bounding box center [115, 65] width 28 height 386
click at [108, 134] on div "9:00 AM 9:30 AM 10:00 AM 10:30 AM 11:00 AM 11:30 AM 12:00 PM 12:30 PM 1:00 PM 1…" at bounding box center [244, 65] width 444 height 386
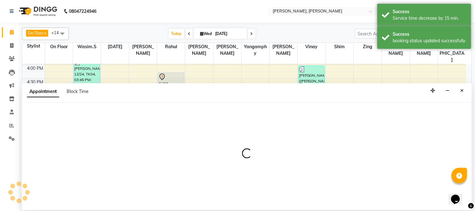
select select "58043"
select select "tentative"
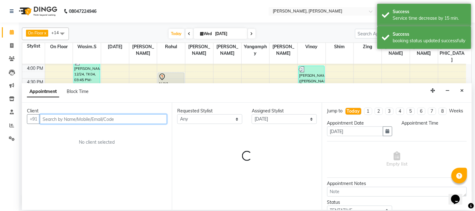
select select "1125"
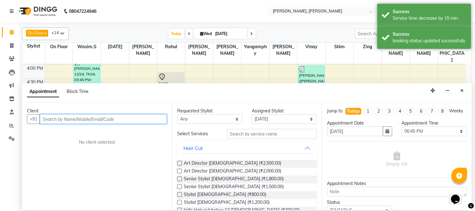
drag, startPoint x: 51, startPoint y: 119, endPoint x: 29, endPoint y: 100, distance: 30.0
click at [48, 121] on input "text" at bounding box center [103, 119] width 127 height 10
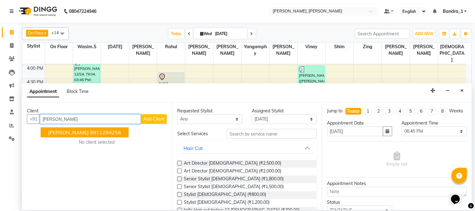
click at [71, 131] on span "[PERSON_NAME]" at bounding box center [68, 132] width 40 height 6
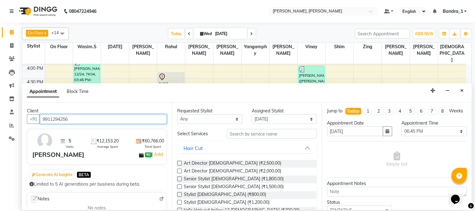
type input "9911294256"
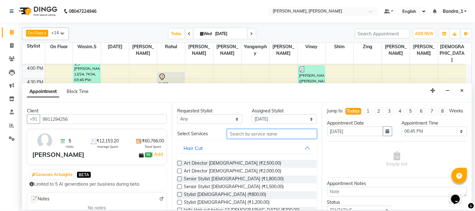
click at [250, 136] on input "text" at bounding box center [272, 134] width 90 height 10
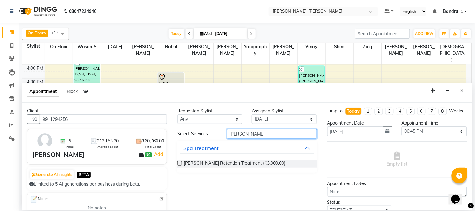
type input "[PERSON_NAME]"
click at [180, 160] on div "[PERSON_NAME] Retention Treatment (₹3,000.00)" at bounding box center [247, 164] width 140 height 8
click at [179, 163] on label at bounding box center [179, 163] width 5 height 5
click at [179, 163] on input "checkbox" at bounding box center [179, 164] width 4 height 4
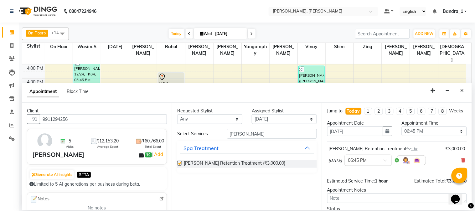
checkbox input "false"
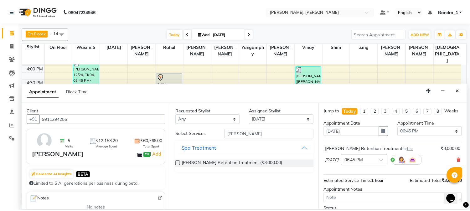
scroll to position [57, 0]
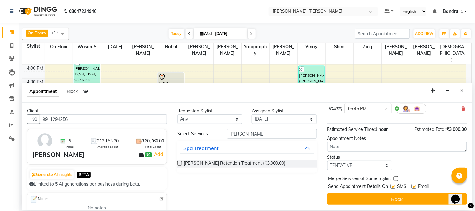
drag, startPoint x: 414, startPoint y: 186, endPoint x: 402, endPoint y: 190, distance: 12.9
click at [414, 186] on label at bounding box center [414, 186] width 5 height 5
click at [414, 186] on input "checkbox" at bounding box center [414, 187] width 4 height 4
checkbox input "false"
click at [395, 187] on label at bounding box center [393, 186] width 5 height 5
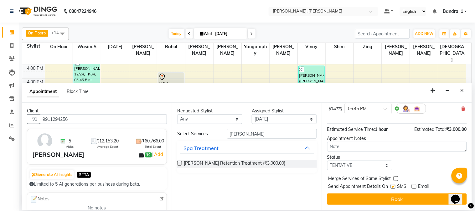
click at [395, 187] on input "checkbox" at bounding box center [393, 187] width 4 height 4
checkbox input "false"
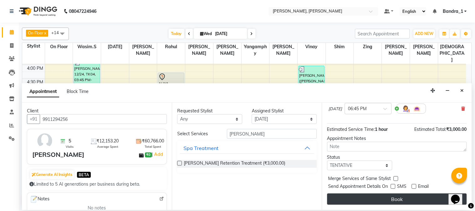
click at [394, 201] on button "Book" at bounding box center [397, 199] width 140 height 11
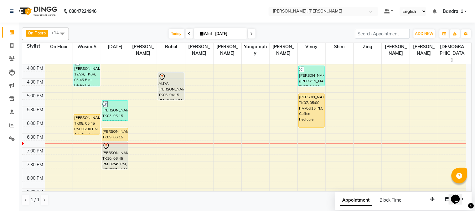
click at [117, 128] on div "[PERSON_NAME], TK09, 06:15 PM-06:45 PM, Art Director [DEMOGRAPHIC_DATA]" at bounding box center [115, 134] width 26 height 13
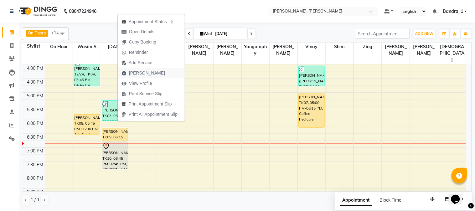
click at [147, 71] on span "[PERSON_NAME]" at bounding box center [147, 73] width 36 height 7
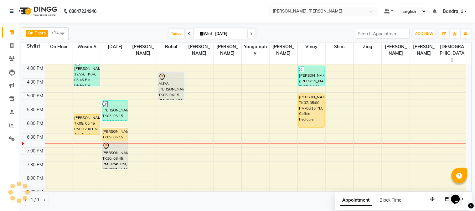
select select "service"
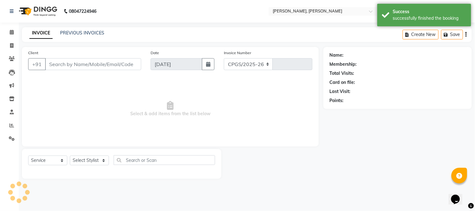
select select "7997"
type input "1239"
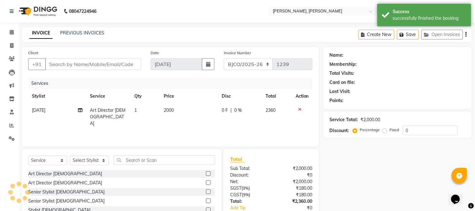
type input "9818994252"
select select "58043"
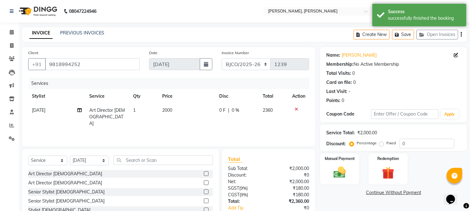
click at [167, 112] on span "2000" at bounding box center [167, 110] width 10 height 6
select select "58043"
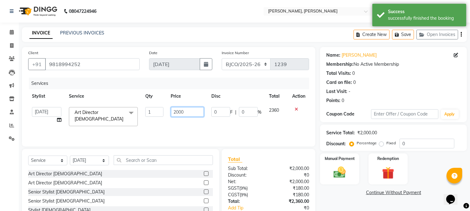
click at [179, 112] on input "2000" at bounding box center [187, 112] width 33 height 10
type input "2500"
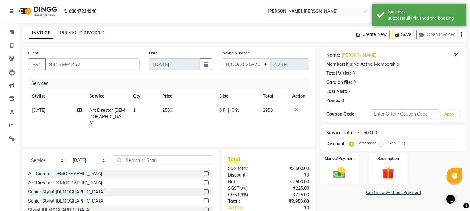
click at [157, 129] on div "Services Stylist Service Qty Price Disc Total Action [DATE] Art Director [DEMOG…" at bounding box center [168, 109] width 281 height 63
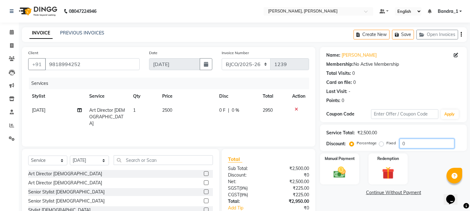
click at [400, 143] on input "0" at bounding box center [427, 144] width 55 height 10
type input "10"
click at [416, 156] on div "Manual Payment Redemption" at bounding box center [393, 169] width 156 height 31
click at [340, 173] on img at bounding box center [340, 172] width 21 height 15
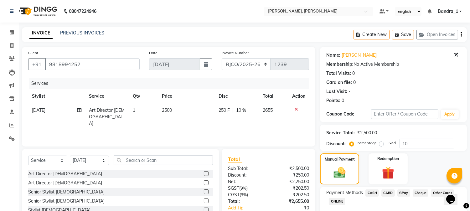
scroll to position [39, 0]
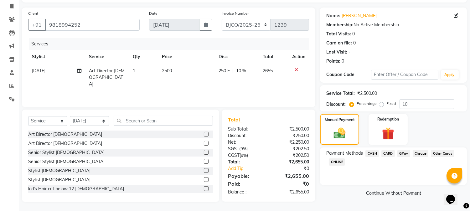
click at [393, 152] on span "CARD" at bounding box center [388, 153] width 13 height 7
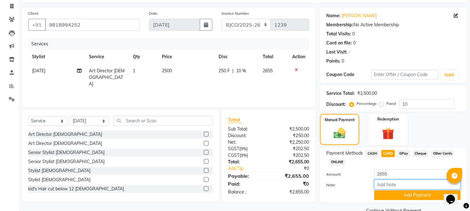
click at [394, 185] on input "Note:" at bounding box center [417, 185] width 86 height 10
type input "3711"
click at [403, 195] on button "Add Payment" at bounding box center [417, 195] width 86 height 10
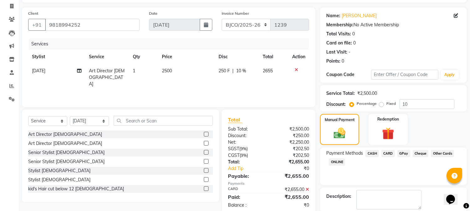
scroll to position [70, 0]
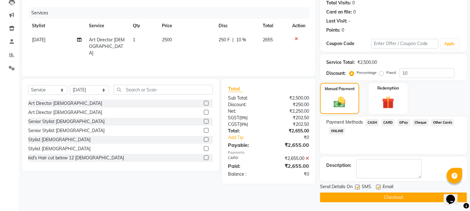
click at [378, 188] on label at bounding box center [378, 187] width 5 height 5
click at [378, 188] on input "checkbox" at bounding box center [378, 187] width 4 height 4
checkbox input "false"
click at [358, 188] on label at bounding box center [357, 187] width 5 height 5
click at [358, 188] on input "checkbox" at bounding box center [357, 187] width 4 height 4
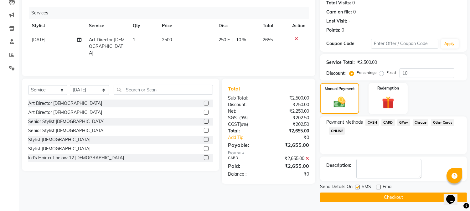
checkbox input "false"
click at [358, 196] on button "Checkout" at bounding box center [393, 198] width 147 height 10
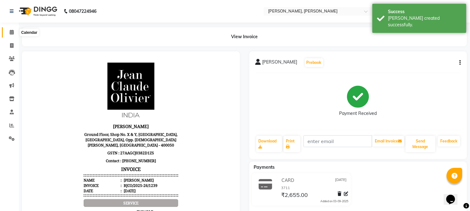
click at [13, 32] on icon at bounding box center [12, 32] width 4 height 5
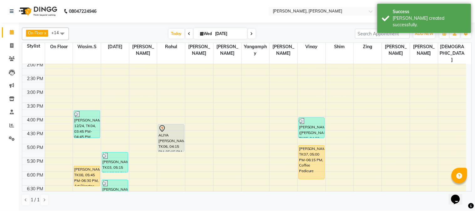
scroll to position [176, 0]
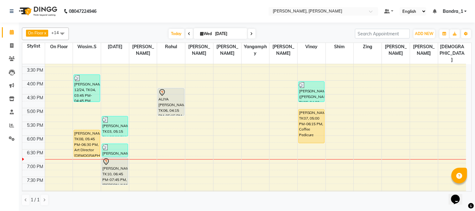
click at [85, 143] on div "[PERSON_NAME] 12/24, TK04, 03:45 PM-04:45 PM, Senior Stylist [DEMOGRAPHIC_DATA]…" at bounding box center [87, 81] width 28 height 386
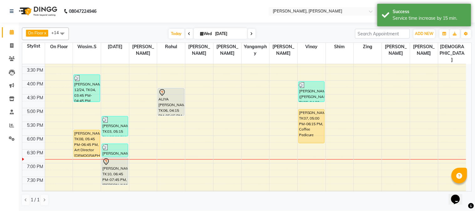
click at [112, 158] on div at bounding box center [114, 162] width 25 height 8
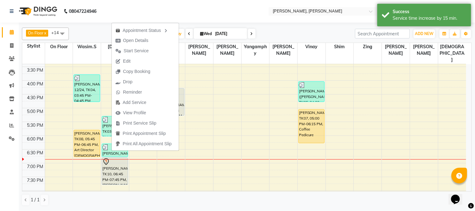
drag, startPoint x: 136, startPoint y: 51, endPoint x: 133, endPoint y: 56, distance: 5.5
click at [137, 53] on span "Start Service" at bounding box center [136, 51] width 25 height 7
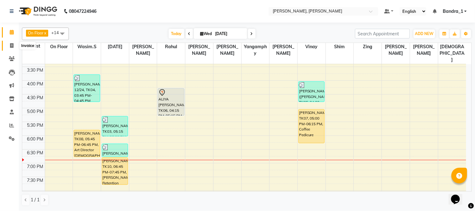
click at [12, 45] on icon at bounding box center [11, 45] width 3 height 5
select select "7997"
select select "service"
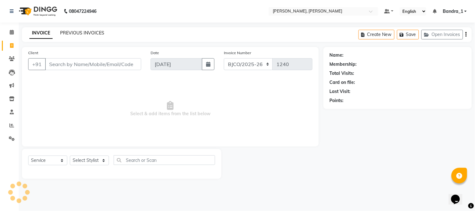
click at [77, 30] on div "INVOICE PREVIOUS INVOICES Create New Save Open Invoices" at bounding box center [247, 34] width 450 height 15
click at [76, 30] on link "PREVIOUS INVOICES" at bounding box center [82, 33] width 44 height 6
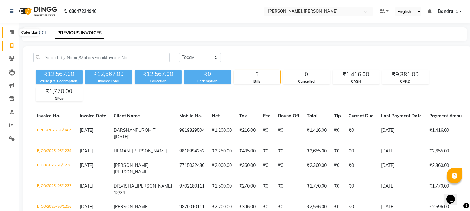
click at [13, 30] on icon at bounding box center [12, 32] width 4 height 5
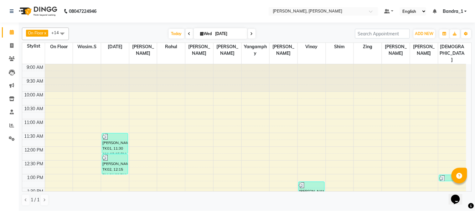
scroll to position [139, 0]
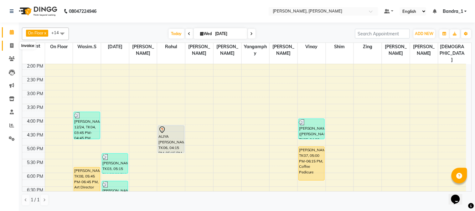
click at [11, 47] on icon at bounding box center [11, 45] width 3 height 5
select select "service"
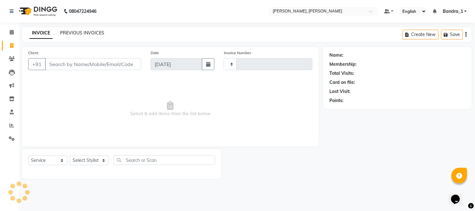
type input "1240"
select select "7997"
click at [70, 31] on link "PREVIOUS INVOICES" at bounding box center [82, 33] width 44 height 6
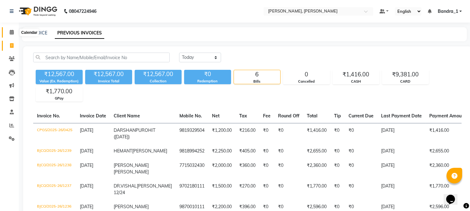
click at [11, 32] on icon at bounding box center [12, 32] width 4 height 5
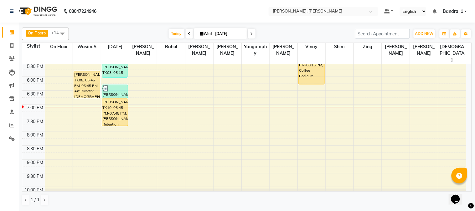
scroll to position [235, 0]
drag, startPoint x: 118, startPoint y: 112, endPoint x: 118, endPoint y: 103, distance: 8.5
click at [118, 103] on div "[PERSON_NAME], TK01, 11:30 AM-12:15 PM, Senior Stylist [DEMOGRAPHIC_DATA] [PERS…" at bounding box center [115, 22] width 28 height 386
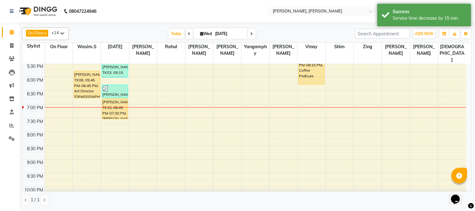
click at [117, 107] on div "[PERSON_NAME], TK01, 11:30 AM-12:15 PM, Senior Stylist [DEMOGRAPHIC_DATA] [PERS…" at bounding box center [115, 22] width 28 height 386
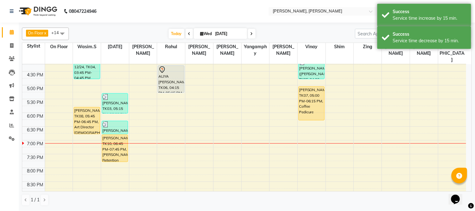
scroll to position [195, 0]
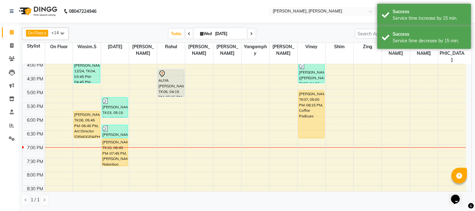
drag, startPoint x: 315, startPoint y: 111, endPoint x: 316, endPoint y: 120, distance: 9.4
click at [316, 120] on div "[PERSON_NAME], TK02, 01:15 PM-01:45 PM, Cut File Polish [PERSON_NAME] ([PERSON_…" at bounding box center [312, 62] width 28 height 386
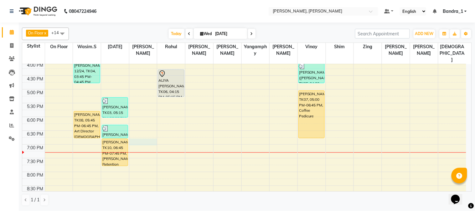
click at [138, 126] on div "9:00 AM 9:30 AM 10:00 AM 10:30 AM 11:00 AM 11:30 AM 12:00 PM 12:30 PM 1:00 PM 1…" at bounding box center [244, 62] width 444 height 386
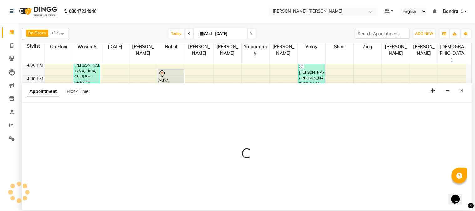
select select "72175"
select select "1125"
select select "tentative"
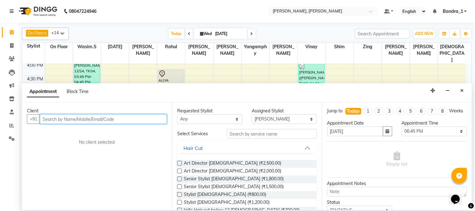
drag, startPoint x: 55, startPoint y: 121, endPoint x: 41, endPoint y: 139, distance: 23.0
click at [53, 131] on div "Client +91 No client selected" at bounding box center [97, 156] width 150 height 107
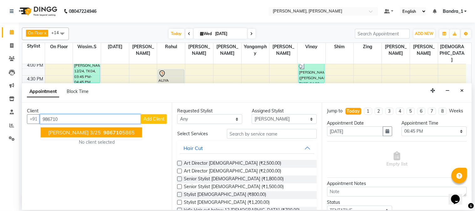
click at [117, 133] on span "986710" at bounding box center [112, 132] width 19 height 6
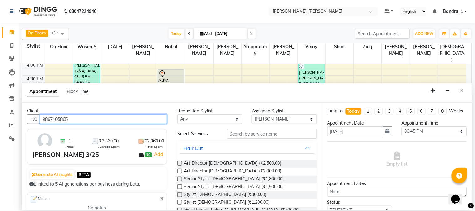
type input "9867105865"
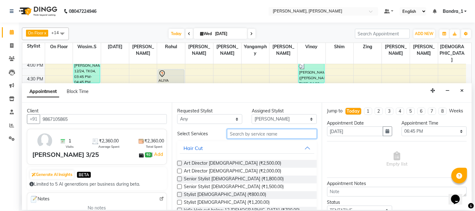
drag, startPoint x: 243, startPoint y: 135, endPoint x: 231, endPoint y: 118, distance: 20.9
click at [240, 132] on input "text" at bounding box center [272, 134] width 90 height 10
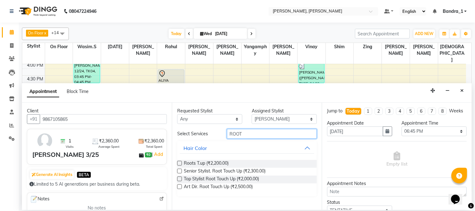
type input "ROOT"
click at [178, 186] on label at bounding box center [179, 187] width 5 height 5
click at [178, 186] on input "checkbox" at bounding box center [179, 187] width 4 height 4
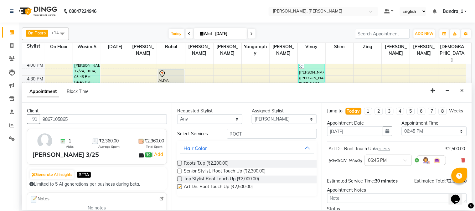
checkbox input "false"
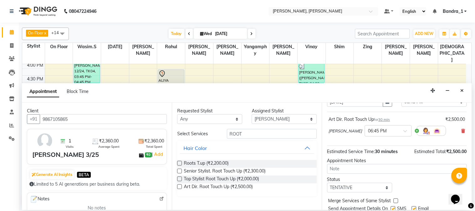
scroll to position [57, 0]
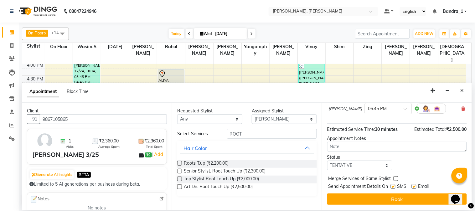
drag, startPoint x: 415, startPoint y: 185, endPoint x: 398, endPoint y: 188, distance: 17.5
click at [413, 186] on label at bounding box center [414, 186] width 5 height 5
click at [413, 186] on input "checkbox" at bounding box center [414, 187] width 4 height 4
checkbox input "false"
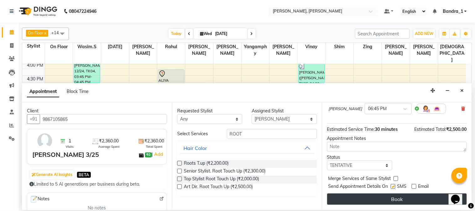
drag, startPoint x: 393, startPoint y: 187, endPoint x: 390, endPoint y: 202, distance: 15.6
click at [393, 187] on label at bounding box center [393, 186] width 5 height 5
click at [393, 187] on input "checkbox" at bounding box center [393, 187] width 4 height 4
checkbox input "false"
click at [390, 202] on button "Book" at bounding box center [397, 199] width 140 height 11
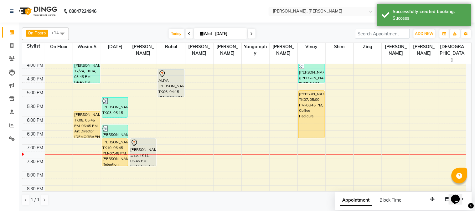
drag, startPoint x: 145, startPoint y: 137, endPoint x: 145, endPoint y: 147, distance: 10.0
click at [145, 147] on div "[PERSON_NAME] 3/25, TK11, 06:45 PM-07:15 PM, Art Dir. Root Touch Up [PERSON_NAM…" at bounding box center [143, 62] width 28 height 386
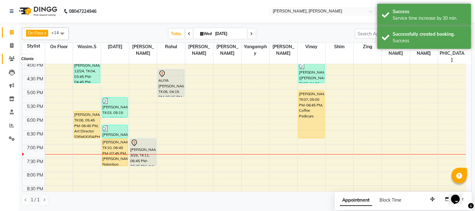
click at [11, 57] on icon at bounding box center [12, 58] width 6 height 5
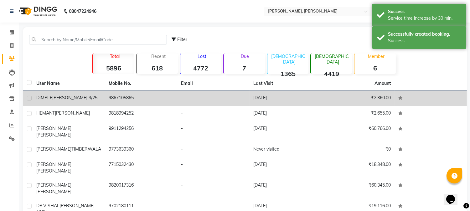
drag, startPoint x: 75, startPoint y: 99, endPoint x: 81, endPoint y: 99, distance: 6.3
click at [75, 99] on span "[PERSON_NAME] 3/25" at bounding box center [74, 98] width 45 height 6
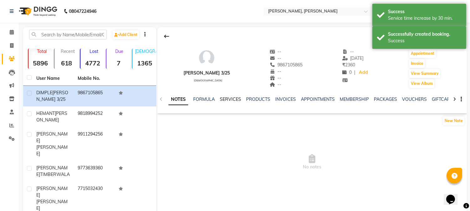
click at [235, 98] on link "SERVICES" at bounding box center [230, 99] width 21 height 6
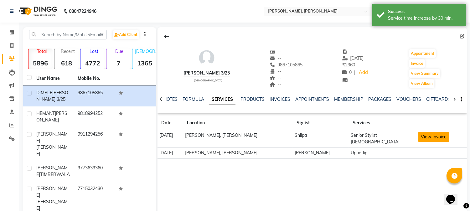
click at [430, 137] on button "View Invoice" at bounding box center [433, 137] width 31 height 10
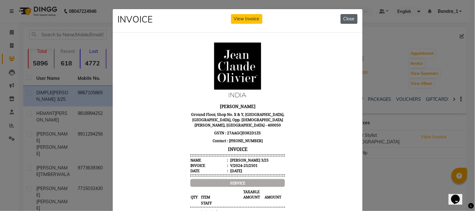
click at [343, 19] on button "Close" at bounding box center [349, 19] width 17 height 10
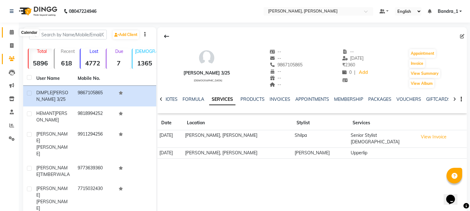
click at [11, 34] on icon at bounding box center [12, 32] width 4 height 5
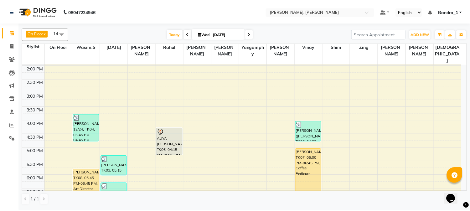
scroll to position [139, 0]
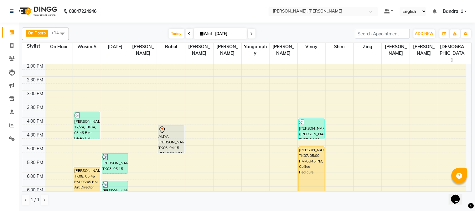
click at [311, 147] on div "[PERSON_NAME], TK07, 05:00 PM-06:45 PM, Coffee Pedicure" at bounding box center [312, 170] width 26 height 47
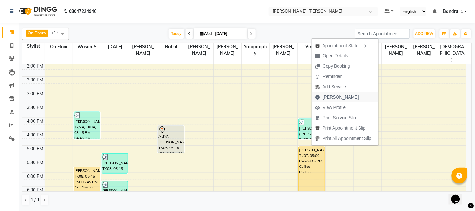
click at [334, 94] on span "[PERSON_NAME]" at bounding box center [341, 97] width 36 height 7
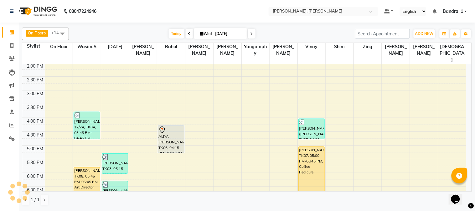
select select "service"
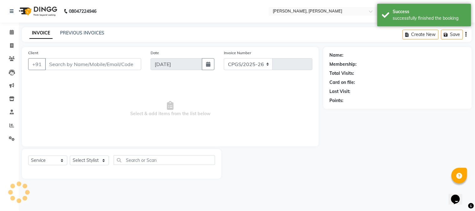
select select "7997"
type input "1240"
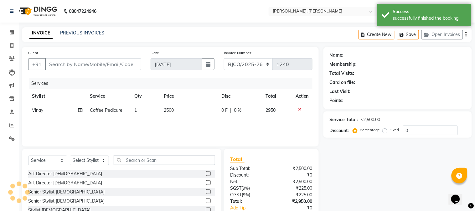
type input "9820017316"
select select "54771"
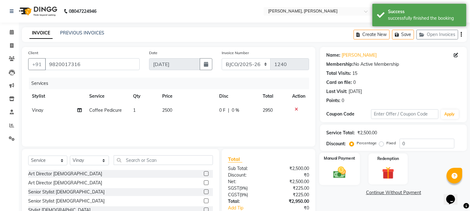
scroll to position [39, 0]
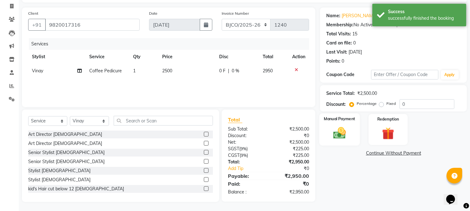
click at [336, 135] on img at bounding box center [340, 133] width 21 height 15
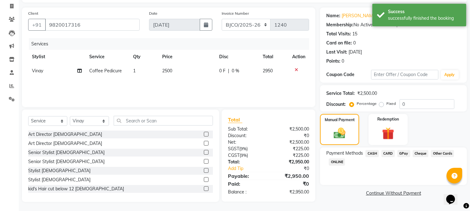
click at [389, 153] on span "CARD" at bounding box center [388, 153] width 13 height 7
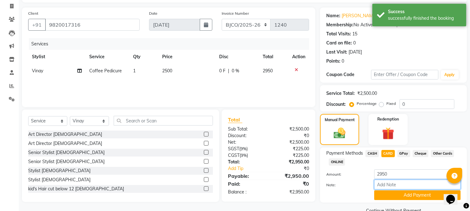
click at [382, 184] on input "Note:" at bounding box center [417, 185] width 86 height 10
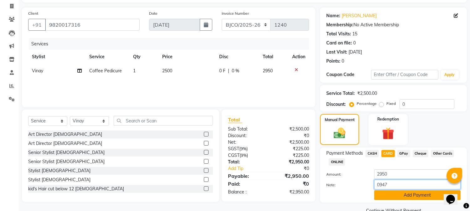
type input "0947"
click at [381, 196] on button "Add Payment" at bounding box center [417, 195] width 86 height 10
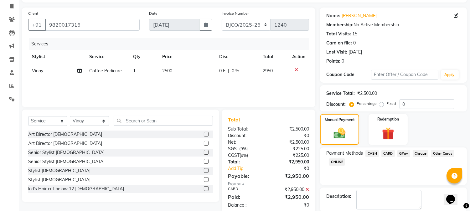
scroll to position [70, 0]
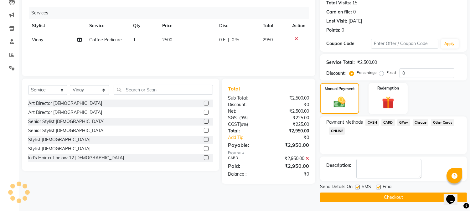
click at [380, 187] on label at bounding box center [378, 187] width 5 height 5
click at [380, 187] on input "checkbox" at bounding box center [378, 187] width 4 height 4
checkbox input "false"
click at [357, 187] on label at bounding box center [357, 187] width 5 height 5
click at [357, 187] on input "checkbox" at bounding box center [357, 187] width 4 height 4
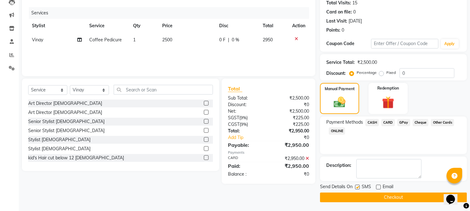
checkbox input "false"
click at [358, 198] on button "Checkout" at bounding box center [393, 198] width 147 height 10
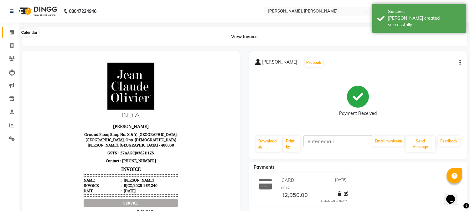
click at [10, 32] on icon at bounding box center [12, 32] width 4 height 5
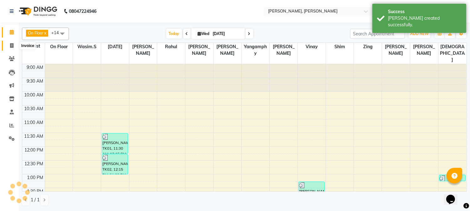
click at [11, 45] on icon at bounding box center [11, 45] width 3 height 5
select select "service"
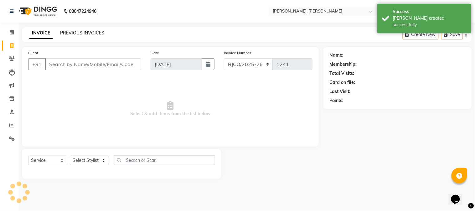
click at [70, 30] on link "PREVIOUS INVOICES" at bounding box center [82, 33] width 44 height 6
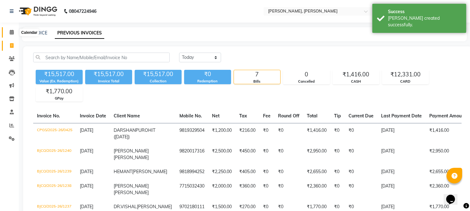
click at [13, 32] on span at bounding box center [11, 32] width 11 height 7
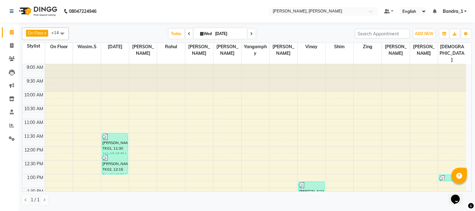
click at [201, 35] on icon at bounding box center [202, 34] width 3 height 4
select select "9"
select select "2025"
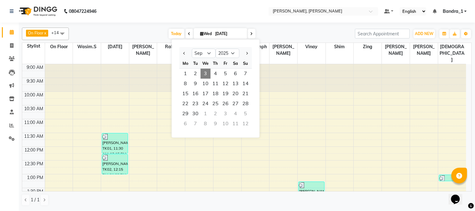
click at [274, 31] on div "[DATE] [DATE] Jan Feb Mar Apr May Jun [DATE] Aug Sep Oct Nov [DATE] 2016 2017 2…" at bounding box center [212, 33] width 280 height 9
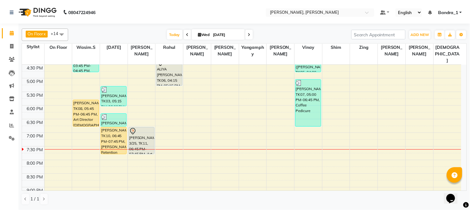
scroll to position [218, 0]
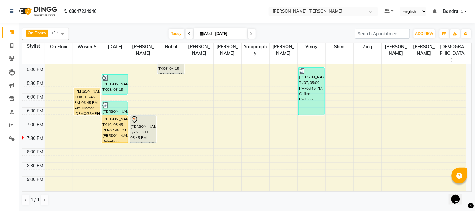
click at [83, 88] on div "[PERSON_NAME], TK08, 05:45 PM-06:45 PM, Art Director [DEMOGRAPHIC_DATA]" at bounding box center [87, 101] width 26 height 27
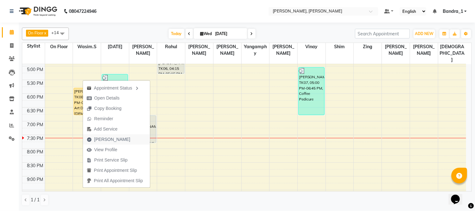
click at [111, 141] on span "[PERSON_NAME]" at bounding box center [112, 139] width 36 height 7
select select "service"
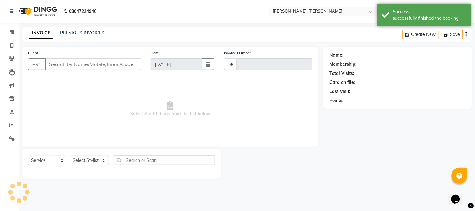
type input "1241"
select select "7997"
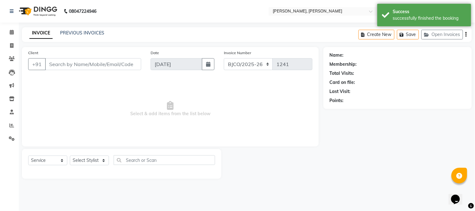
type input "9773639360"
select select "54154"
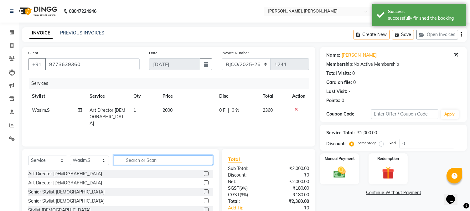
click at [136, 161] on input "text" at bounding box center [163, 160] width 99 height 10
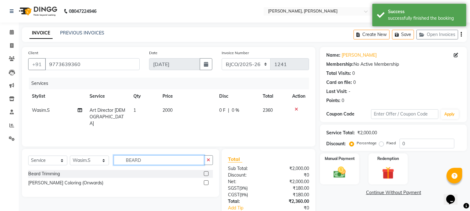
type input "BEARD"
click at [208, 175] on label at bounding box center [206, 173] width 5 height 5
click at [208, 175] on input "checkbox" at bounding box center [206, 174] width 4 height 4
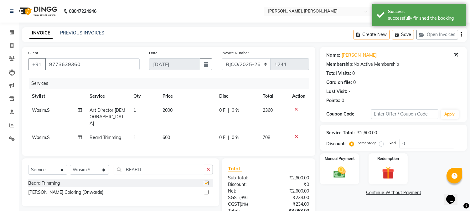
checkbox input "false"
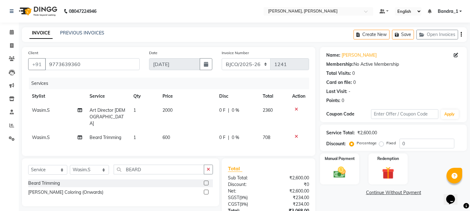
click at [165, 135] on span "600" at bounding box center [167, 138] width 8 height 6
select select "54154"
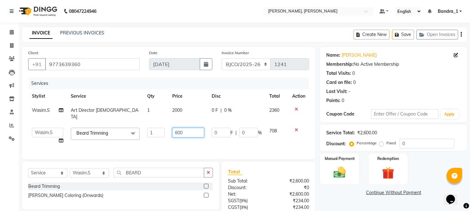
click at [179, 128] on input "600" at bounding box center [188, 133] width 32 height 10
type input "1000"
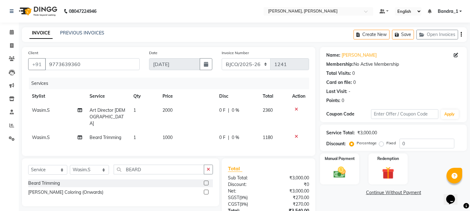
click at [212, 84] on div "Services" at bounding box center [171, 84] width 285 height 12
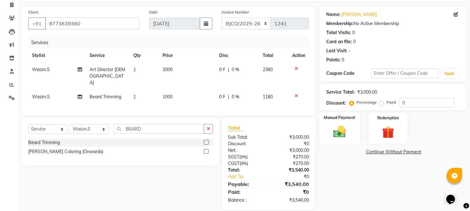
click at [336, 133] on img at bounding box center [340, 132] width 21 height 15
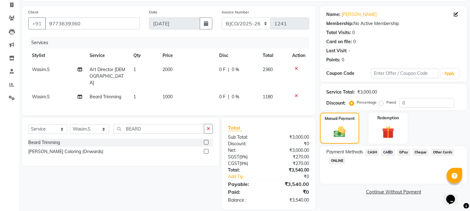
click at [388, 151] on span "CARD" at bounding box center [388, 152] width 13 height 7
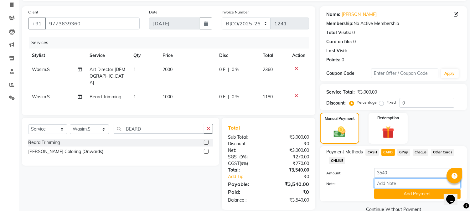
click at [380, 185] on input "Note:" at bounding box center [417, 184] width 86 height 10
type input "4439"
click at [388, 192] on button "Add Payment" at bounding box center [417, 194] width 86 height 10
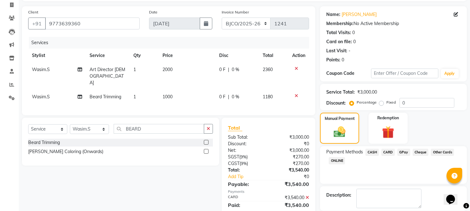
scroll to position [70, 0]
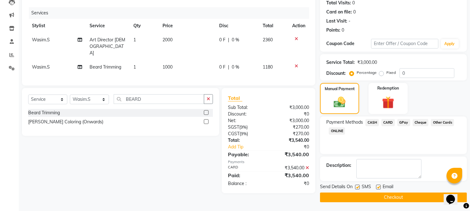
click at [377, 187] on label at bounding box center [378, 187] width 5 height 5
click at [377, 187] on input "checkbox" at bounding box center [378, 187] width 4 height 4
checkbox input "false"
click at [358, 188] on label at bounding box center [357, 187] width 5 height 5
click at [358, 188] on input "checkbox" at bounding box center [357, 187] width 4 height 4
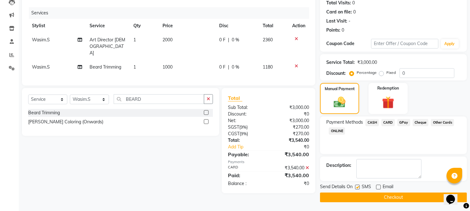
checkbox input "false"
click at [357, 197] on button "Checkout" at bounding box center [393, 198] width 147 height 10
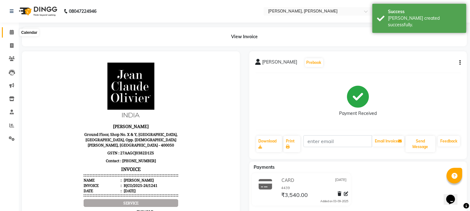
click at [11, 30] on icon at bounding box center [12, 32] width 4 height 5
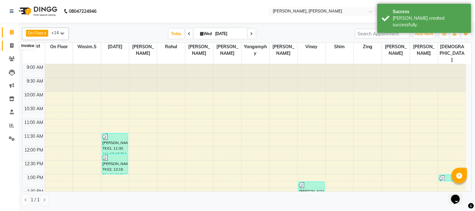
drag, startPoint x: 13, startPoint y: 45, endPoint x: 19, endPoint y: 42, distance: 6.5
click at [13, 44] on span at bounding box center [11, 45] width 11 height 7
select select "service"
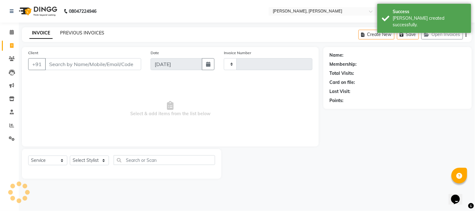
click at [72, 32] on link "PREVIOUS INVOICES" at bounding box center [82, 33] width 44 height 6
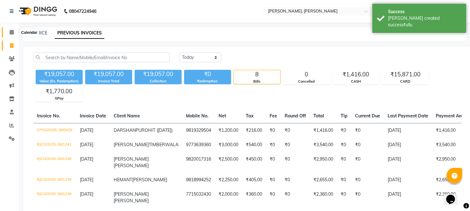
click at [12, 32] on icon at bounding box center [12, 32] width 4 height 5
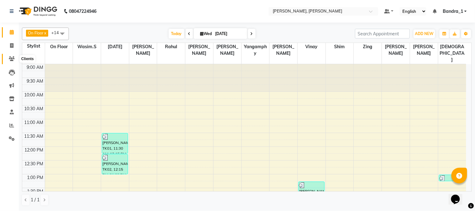
click at [9, 56] on icon at bounding box center [12, 58] width 6 height 5
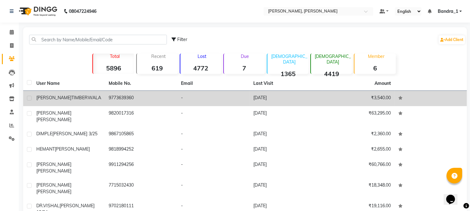
click at [111, 98] on td "9773639360" at bounding box center [141, 98] width 72 height 15
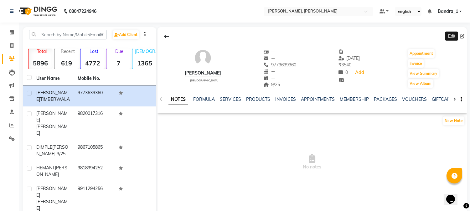
click at [464, 35] on icon at bounding box center [462, 36] width 4 height 4
select select
select select "[DEMOGRAPHIC_DATA]"
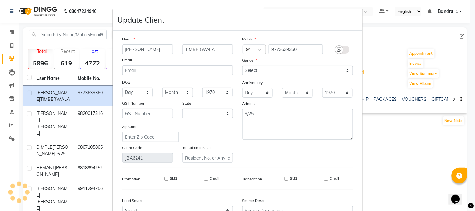
select select "22"
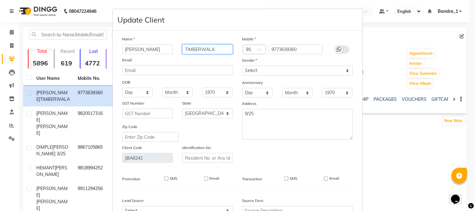
click at [199, 51] on input "TIMBERWALA" at bounding box center [207, 49] width 51 height 10
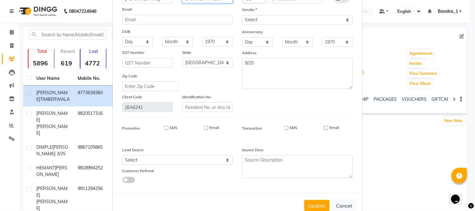
scroll to position [67, 0]
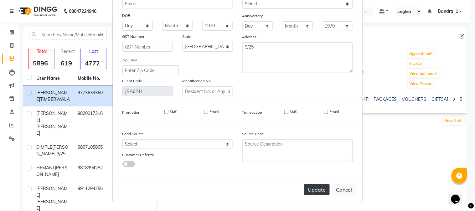
type input "LAKHADHWALA"
click at [305, 189] on button "Update" at bounding box center [317, 189] width 25 height 11
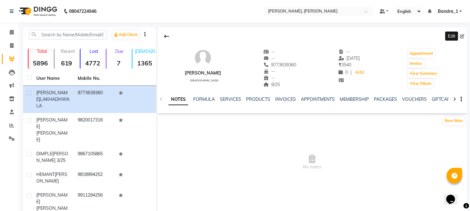
click at [461, 37] on icon at bounding box center [462, 36] width 4 height 4
select select "22"
select select "[DEMOGRAPHIC_DATA]"
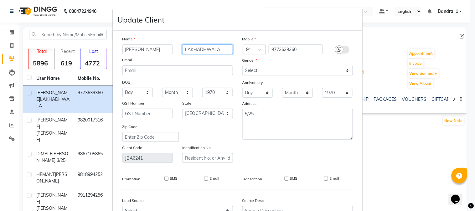
click at [204, 50] on input "LAKHADHWALA" at bounding box center [207, 49] width 51 height 10
type input "LAKHADAWALA"
click at [296, 146] on div "Mobile Country Code × 91 9773639360 Gender Select [DEMOGRAPHIC_DATA] [DEMOGRAPH…" at bounding box center [298, 99] width 120 height 127
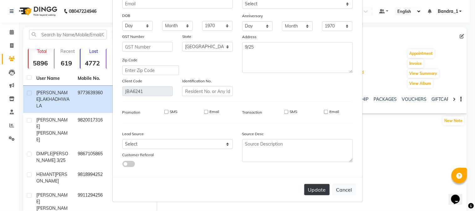
click at [315, 187] on button "Update" at bounding box center [317, 189] width 25 height 11
select select
select select "null"
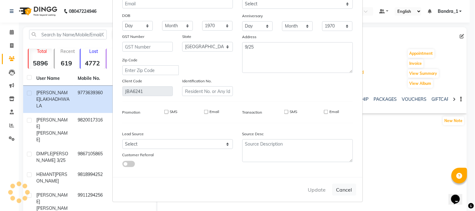
select select
checkbox input "false"
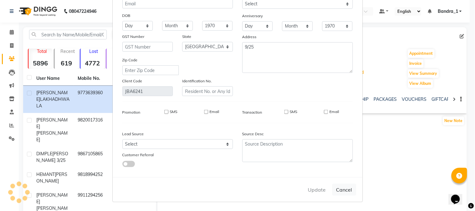
checkbox input "false"
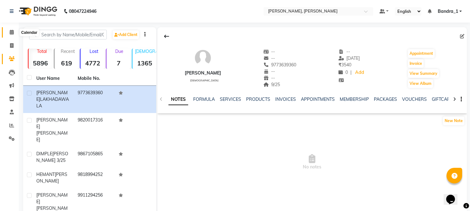
drag, startPoint x: 13, startPoint y: 30, endPoint x: 0, endPoint y: 133, distance: 104.2
click at [14, 31] on span at bounding box center [11, 32] width 11 height 7
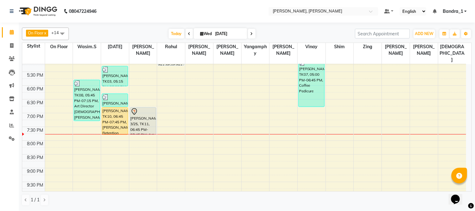
scroll to position [247, 0]
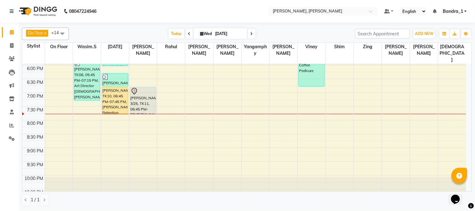
click at [142, 88] on div at bounding box center [143, 92] width 25 height 8
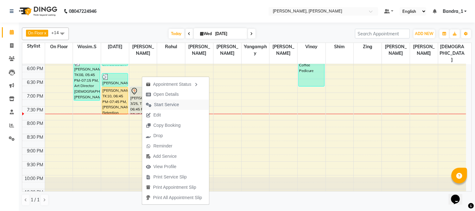
click at [164, 104] on span "Start Service" at bounding box center [166, 105] width 25 height 7
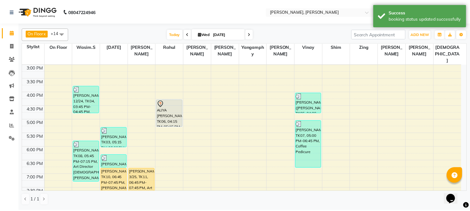
scroll to position [168, 0]
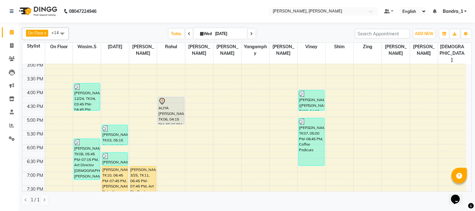
click at [169, 123] on div at bounding box center [171, 124] width 26 height 3
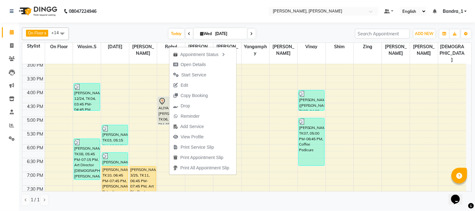
click at [149, 30] on div "[DATE] [DATE]" at bounding box center [212, 33] width 280 height 9
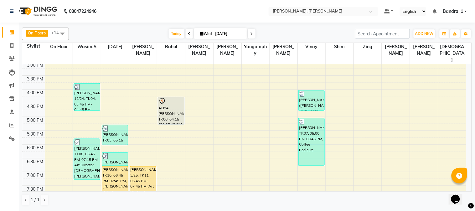
click at [166, 88] on div "ALIYA [PERSON_NAME], TK06, 04:15 PM-05:15 PM, Roots T.up" at bounding box center [171, 90] width 28 height 386
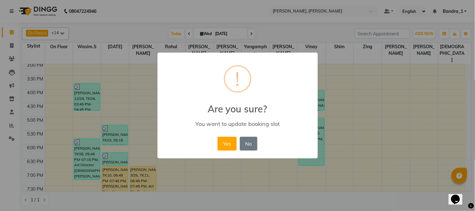
drag, startPoint x: 251, startPoint y: 141, endPoint x: 242, endPoint y: 134, distance: 11.4
click at [248, 138] on button "No" at bounding box center [249, 144] width 18 height 14
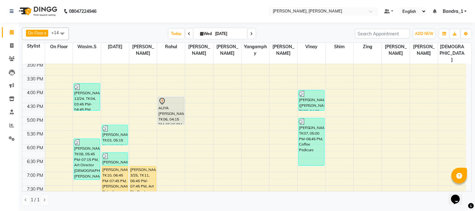
click at [173, 98] on div at bounding box center [171, 102] width 25 height 8
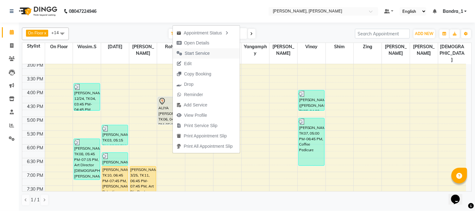
click at [194, 52] on span "Start Service" at bounding box center [197, 53] width 25 height 7
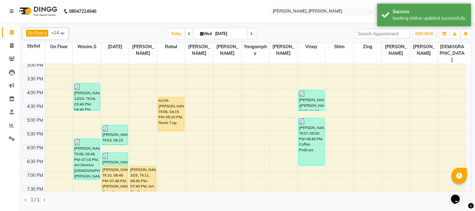
drag, startPoint x: 174, startPoint y: 112, endPoint x: 179, endPoint y: 123, distance: 12.1
click at [179, 123] on div "9:00 AM 9:30 AM 10:00 AM 10:30 AM 11:00 AM 11:30 AM 12:00 PM 12:30 PM 1:00 PM 1…" at bounding box center [244, 90] width 444 height 386
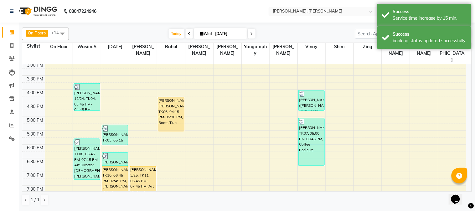
click at [170, 100] on div "[PERSON_NAME] [PERSON_NAME], TK06, 04:15 PM-05:30 PM, Roots T.up" at bounding box center [171, 114] width 26 height 34
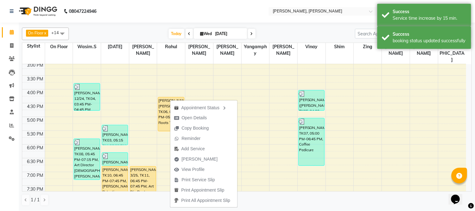
click at [195, 159] on span "[PERSON_NAME]" at bounding box center [200, 159] width 36 height 7
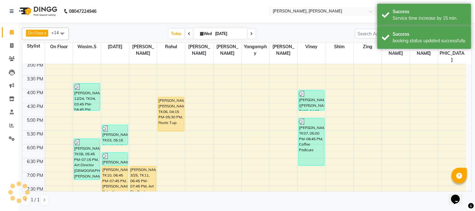
select select "7997"
select select "service"
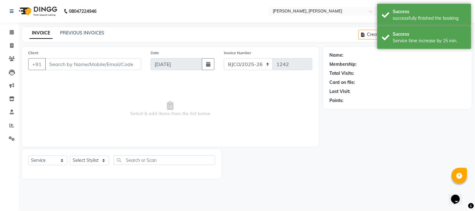
type input "8169852093"
select select "23859"
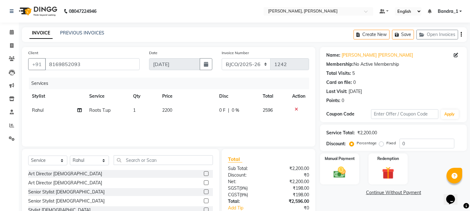
click at [167, 112] on span "2200" at bounding box center [167, 110] width 10 height 6
select select "23859"
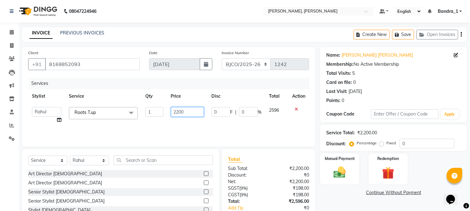
click at [179, 114] on input "2200" at bounding box center [187, 112] width 33 height 10
type input "2500"
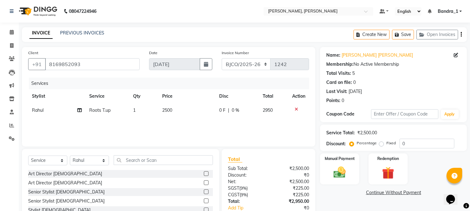
drag, startPoint x: 184, startPoint y: 127, endPoint x: 155, endPoint y: 152, distance: 37.8
click at [185, 127] on div "Services Stylist Service Qty Price Disc Total Action Rahul Roots T.up 1 2500 0 …" at bounding box center [168, 109] width 281 height 63
click at [133, 158] on input "text" at bounding box center [163, 160] width 99 height 10
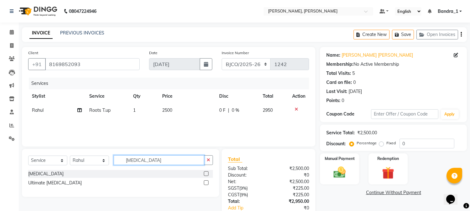
type input "[MEDICAL_DATA]"
click at [206, 174] on label at bounding box center [206, 173] width 5 height 5
click at [206, 174] on input "checkbox" at bounding box center [206, 174] width 4 height 4
drag, startPoint x: 115, startPoint y: 164, endPoint x: 97, endPoint y: 156, distance: 19.2
click at [107, 164] on div "Select Service Product Membership Package Voucher Prepaid Gift Card Select Styl…" at bounding box center [120, 162] width 185 height 15
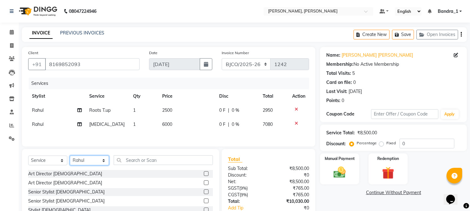
click at [104, 163] on select "Select Stylist [PERSON_NAME] [PERSON_NAME] Attham Bandra_1 Bandra_store [PERSON…" at bounding box center [89, 161] width 39 height 10
click at [70, 157] on select "Select Stylist [PERSON_NAME] [PERSON_NAME] Attham Bandra_1 Bandra_store [PERSON…" at bounding box center [89, 161] width 39 height 10
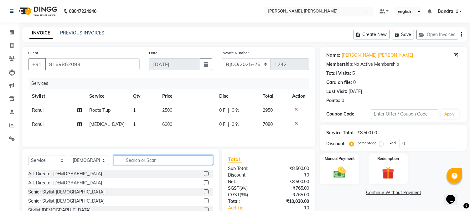
drag, startPoint x: 135, startPoint y: 159, endPoint x: 95, endPoint y: 130, distance: 49.3
click at [122, 154] on div "Select Service Product Membership Package Voucher Prepaid Gift Card Select Styl…" at bounding box center [120, 195] width 197 height 92
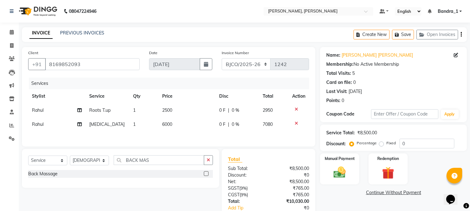
click at [205, 173] on label at bounding box center [206, 173] width 5 height 5
click at [205, 173] on input "checkbox" at bounding box center [206, 174] width 4 height 4
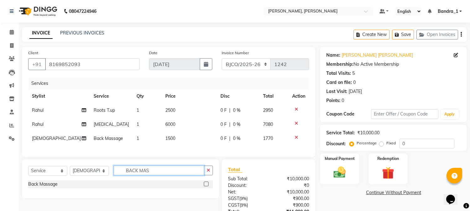
drag, startPoint x: 152, startPoint y: 176, endPoint x: 96, endPoint y: 169, distance: 55.8
click at [101, 172] on div "Select Service Product Membership Package Voucher Prepaid Gift Card Select Styl…" at bounding box center [120, 173] width 185 height 15
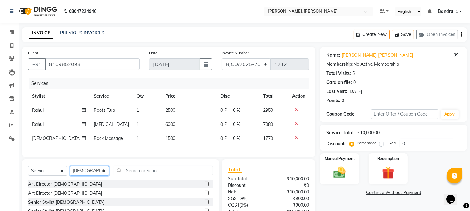
click at [102, 176] on select "Select Stylist [PERSON_NAME] [PERSON_NAME] Attham Bandra_1 Bandra_store [PERSON…" at bounding box center [89, 171] width 39 height 10
click at [70, 171] on select "Select Stylist [PERSON_NAME] [PERSON_NAME] Attham Bandra_1 Bandra_store [PERSON…" at bounding box center [89, 171] width 39 height 10
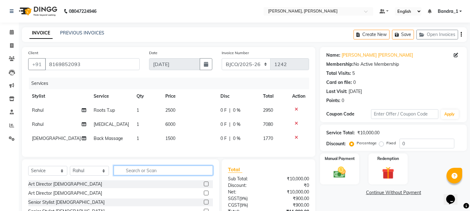
drag, startPoint x: 145, startPoint y: 177, endPoint x: 120, endPoint y: 149, distance: 37.7
click at [141, 173] on input "text" at bounding box center [163, 171] width 99 height 10
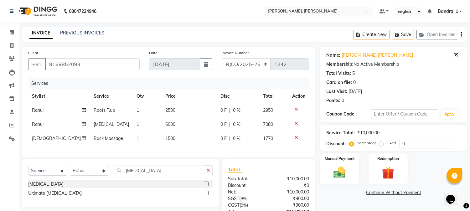
click at [206, 186] on label at bounding box center [206, 184] width 5 height 5
click at [206, 186] on input "checkbox" at bounding box center [206, 184] width 4 height 4
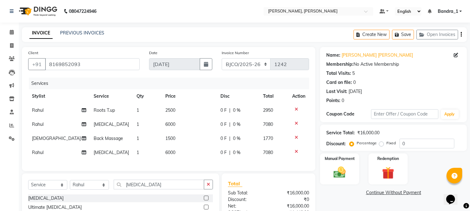
click at [165, 153] on span "6000" at bounding box center [170, 153] width 10 height 6
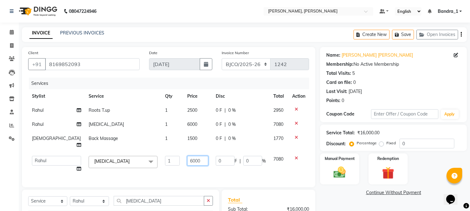
click at [187, 156] on input "6000" at bounding box center [197, 161] width 21 height 10
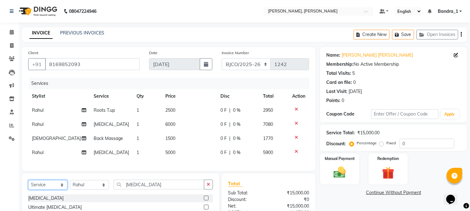
click at [62, 202] on div "Select Service Product Membership Package Voucher Prepaid Gift Card Select Styl…" at bounding box center [120, 198] width 197 height 48
click at [28, 185] on select "Select Service Product Membership Package Voucher Prepaid Gift Card" at bounding box center [47, 185] width 39 height 10
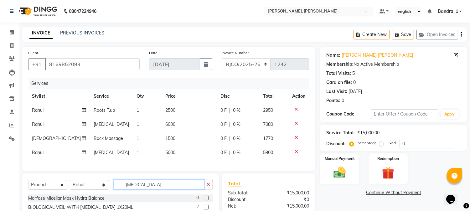
drag, startPoint x: 141, startPoint y: 191, endPoint x: 94, endPoint y: 184, distance: 47.6
click at [105, 189] on div "Select Service Product Membership Package Voucher Prepaid Gift Card Select Styl…" at bounding box center [120, 187] width 185 height 15
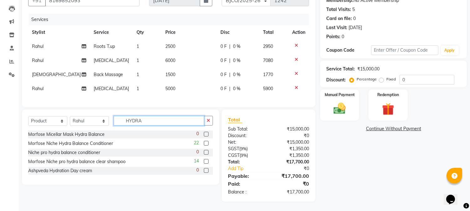
drag, startPoint x: 166, startPoint y: 124, endPoint x: 144, endPoint y: 128, distance: 22.3
click at [161, 125] on input "HYDRA" at bounding box center [159, 121] width 91 height 10
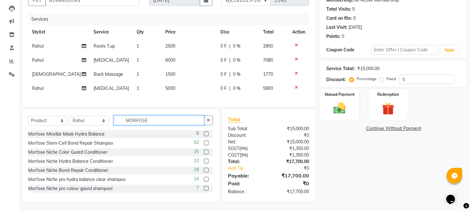
scroll to position [0, 0]
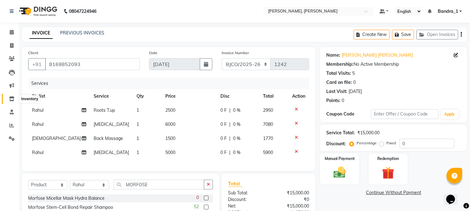
click at [13, 99] on icon at bounding box center [11, 98] width 5 height 5
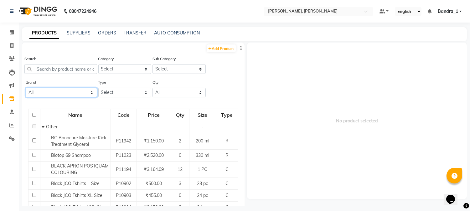
click at [91, 91] on select "All Ashpveda Beauty Gang Beauty Garage Biolume Biotop Cabelo Chave Calyx Proffe…" at bounding box center [61, 93] width 71 height 10
click at [26, 88] on select "All Ashpveda Beauty Gang Beauty Garage Biolume Biotop Cabelo Chave Calyx Proffe…" at bounding box center [61, 93] width 71 height 10
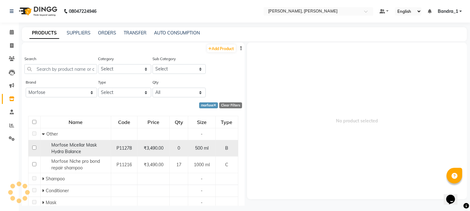
click at [34, 149] on input "checkbox" at bounding box center [34, 148] width 4 height 4
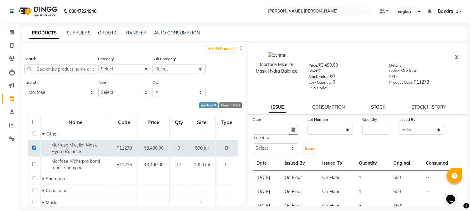
click at [378, 105] on link "STOCK" at bounding box center [378, 107] width 14 height 6
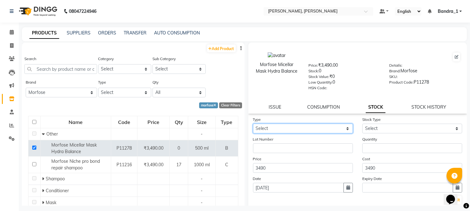
drag, startPoint x: 344, startPoint y: 128, endPoint x: 340, endPoint y: 130, distance: 4.3
click at [344, 128] on select "Select In Out" at bounding box center [303, 129] width 100 height 10
click at [253, 124] on select "Select In Out" at bounding box center [303, 129] width 100 height 10
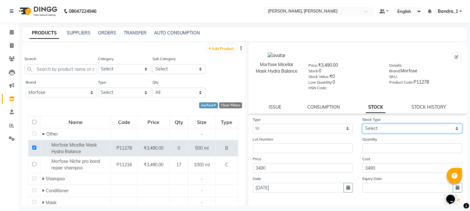
drag, startPoint x: 452, startPoint y: 128, endPoint x: 447, endPoint y: 131, distance: 5.6
click at [450, 129] on select "Select New Stock Adjustment Return Other" at bounding box center [412, 129] width 100 height 10
click at [362, 124] on select "Select New Stock Adjustment Return Other" at bounding box center [412, 129] width 100 height 10
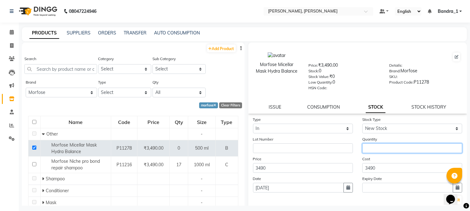
click at [368, 148] on input "number" at bounding box center [412, 148] width 100 height 10
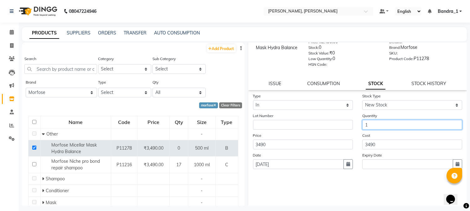
scroll to position [36, 0]
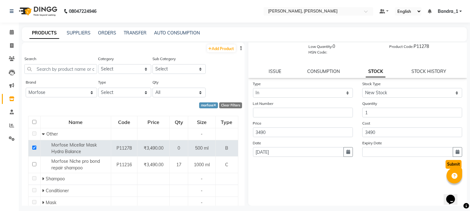
click at [446, 164] on button "Submit" at bounding box center [454, 164] width 16 height 9
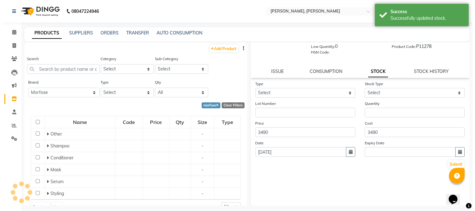
scroll to position [0, 0]
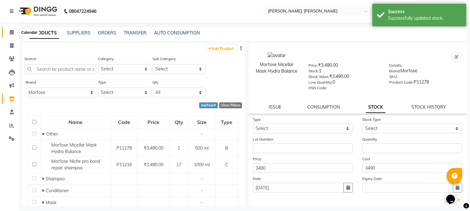
click at [11, 33] on icon at bounding box center [12, 32] width 4 height 5
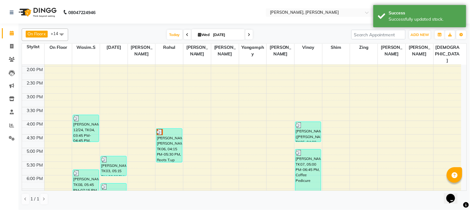
scroll to position [139, 0]
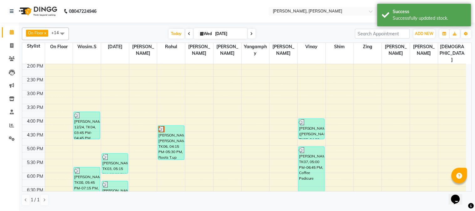
click at [163, 130] on div "[PERSON_NAME] [PERSON_NAME], TK06, 04:15 PM-05:30 PM, Roots T.up" at bounding box center [171, 143] width 26 height 34
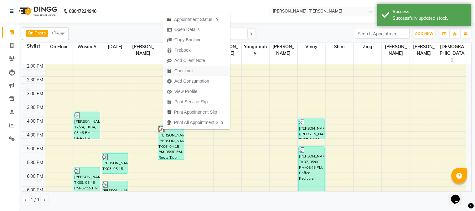
click at [185, 72] on span "Checkout" at bounding box center [184, 71] width 18 height 7
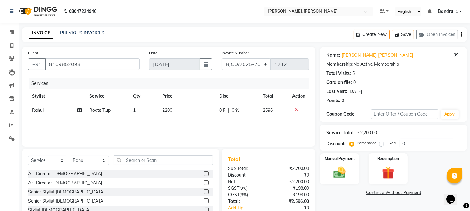
click at [297, 109] on icon at bounding box center [296, 109] width 3 height 4
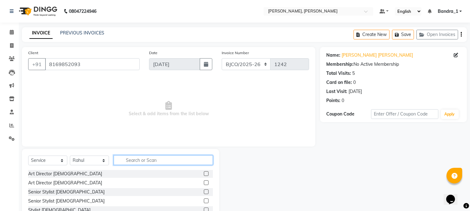
drag, startPoint x: 133, startPoint y: 161, endPoint x: 104, endPoint y: 146, distance: 32.5
click at [126, 166] on div "Select Service Product Membership Package Voucher Prepaid Gift Card Select Styl…" at bounding box center [120, 162] width 185 height 15
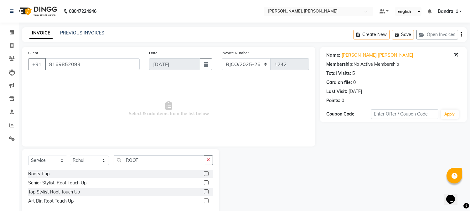
click at [206, 201] on label at bounding box center [206, 201] width 5 height 5
click at [206, 201] on input "checkbox" at bounding box center [206, 201] width 4 height 4
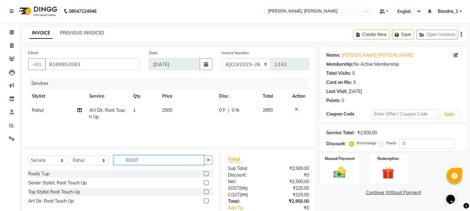
drag, startPoint x: 143, startPoint y: 162, endPoint x: 116, endPoint y: 159, distance: 26.5
click at [116, 159] on input "ROOT" at bounding box center [159, 160] width 91 height 10
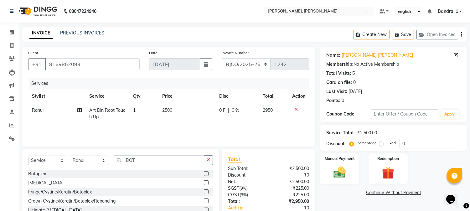
click at [207, 173] on label at bounding box center [206, 173] width 5 height 5
click at [207, 173] on input "checkbox" at bounding box center [206, 174] width 4 height 4
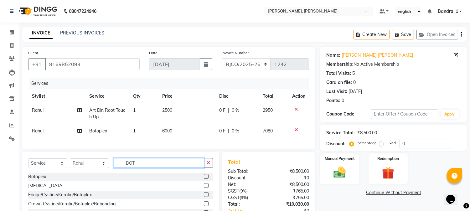
drag, startPoint x: 137, startPoint y: 168, endPoint x: 120, endPoint y: 168, distance: 16.6
click at [120, 168] on input "BOT" at bounding box center [159, 163] width 91 height 10
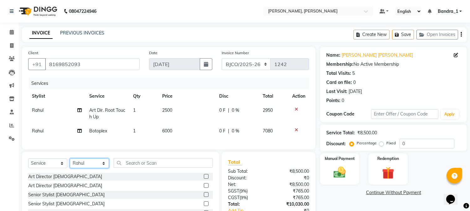
click at [104, 168] on select "Select Stylist [PERSON_NAME] [PERSON_NAME] Attham Bandra_1 Bandra_store [PERSON…" at bounding box center [89, 164] width 39 height 10
click at [70, 164] on select "Select Stylist [PERSON_NAME] [PERSON_NAME] Attham Bandra_1 Bandra_store [PERSON…" at bounding box center [89, 164] width 39 height 10
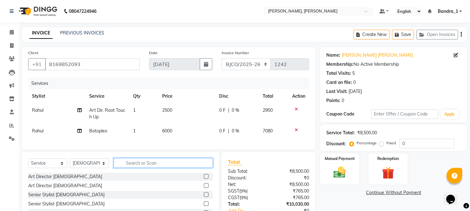
drag, startPoint x: 136, startPoint y: 165, endPoint x: 122, endPoint y: 162, distance: 14.1
click at [129, 166] on input "text" at bounding box center [163, 163] width 99 height 10
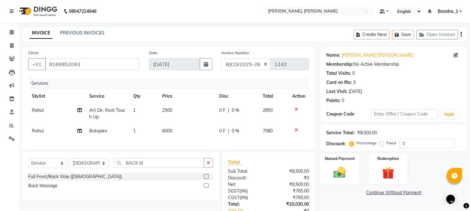
click at [208, 188] on label at bounding box center [206, 185] width 5 height 5
click at [208, 188] on input "checkbox" at bounding box center [206, 186] width 4 height 4
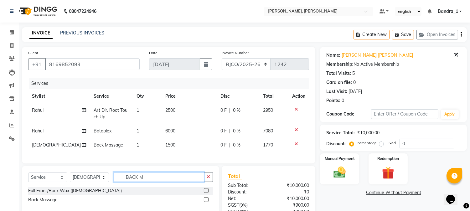
drag, startPoint x: 144, startPoint y: 183, endPoint x: 104, endPoint y: 175, distance: 40.7
click at [114, 182] on input "BACK M" at bounding box center [159, 177] width 91 height 10
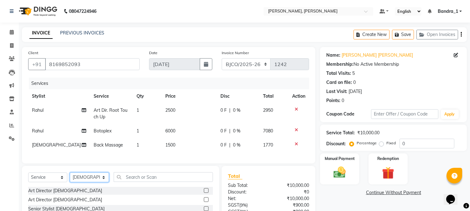
click at [105, 182] on select "Select Stylist [PERSON_NAME] [PERSON_NAME] Attham Bandra_1 Bandra_store [PERSON…" at bounding box center [89, 178] width 39 height 10
click at [70, 178] on select "Select Stylist [PERSON_NAME] [PERSON_NAME] Attham Bandra_1 Bandra_store [PERSON…" at bounding box center [89, 178] width 39 height 10
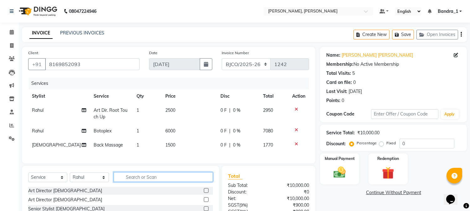
click at [136, 182] on input "text" at bounding box center [163, 177] width 99 height 10
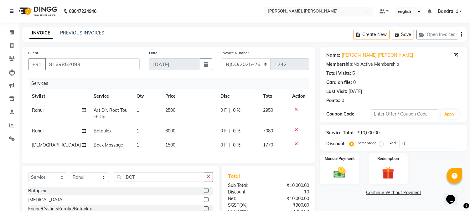
click at [207, 193] on label at bounding box center [206, 190] width 5 height 5
click at [207, 193] on input "checkbox" at bounding box center [206, 191] width 4 height 4
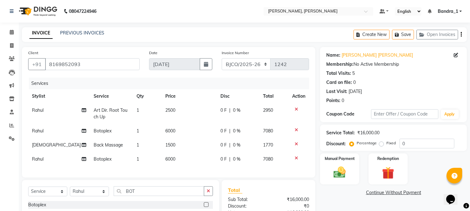
click at [165, 160] on span "6000" at bounding box center [170, 159] width 10 height 6
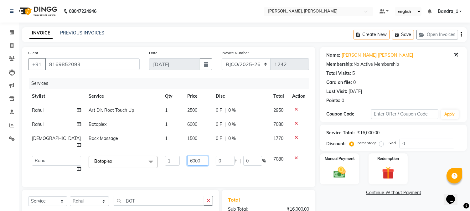
click at [187, 156] on input "6000" at bounding box center [197, 161] width 21 height 10
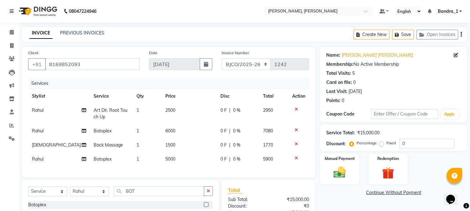
click at [192, 168] on div "Services Stylist Service Qty Price Disc Total Action Rahul Art Dir. Root Touch …" at bounding box center [168, 125] width 281 height 94
drag, startPoint x: 136, startPoint y: 196, endPoint x: 114, endPoint y: 193, distance: 22.1
click at [118, 195] on input "BOT" at bounding box center [159, 191] width 91 height 10
click at [63, 195] on select "Select Service Product Membership Package Voucher Prepaid Gift Card" at bounding box center [47, 192] width 39 height 10
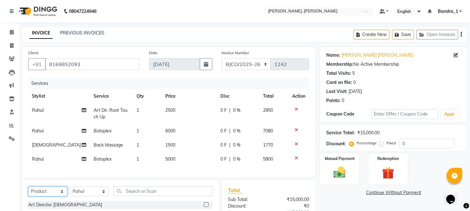
click at [28, 192] on select "Select Service Product Membership Package Voucher Prepaid Gift Card" at bounding box center [47, 192] width 39 height 10
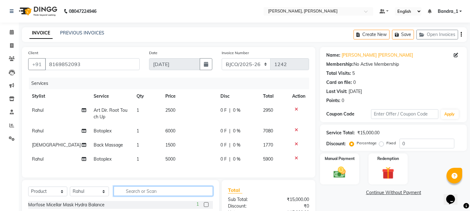
click at [143, 186] on input "text" at bounding box center [163, 191] width 99 height 10
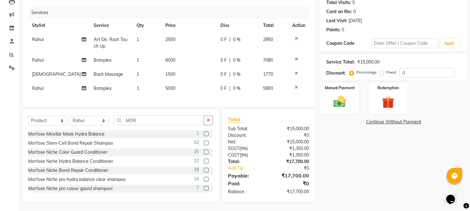
click at [204, 133] on label at bounding box center [206, 134] width 5 height 5
click at [204, 133] on input "checkbox" at bounding box center [206, 134] width 4 height 4
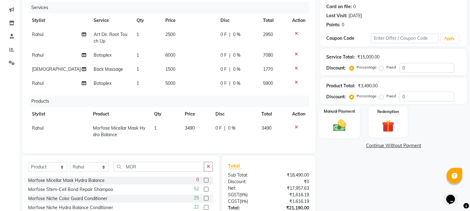
click at [343, 123] on img at bounding box center [340, 125] width 21 height 15
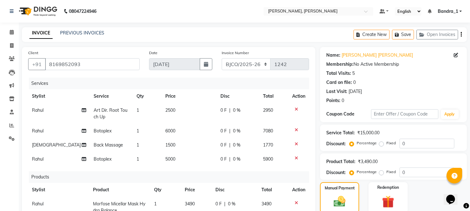
scroll to position [127, 0]
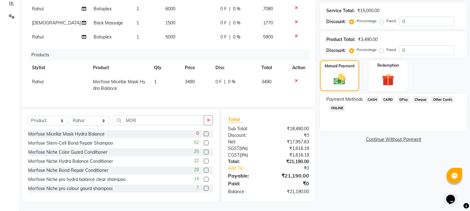
click at [387, 96] on span "CARD" at bounding box center [388, 99] width 13 height 7
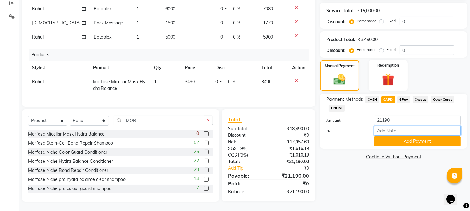
click at [388, 127] on input "Note:" at bounding box center [417, 131] width 86 height 10
click at [381, 137] on button "Add Payment" at bounding box center [417, 142] width 86 height 10
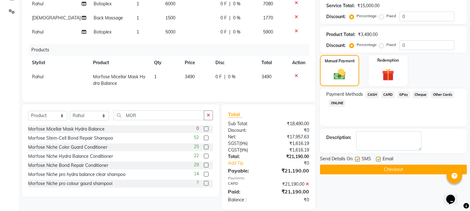
drag, startPoint x: 378, startPoint y: 159, endPoint x: 371, endPoint y: 161, distance: 6.9
click at [378, 159] on label at bounding box center [378, 159] width 5 height 5
click at [378, 159] on input "checkbox" at bounding box center [378, 160] width 4 height 4
drag, startPoint x: 357, startPoint y: 157, endPoint x: 362, endPoint y: 164, distance: 9.2
click at [359, 161] on label at bounding box center [357, 159] width 5 height 5
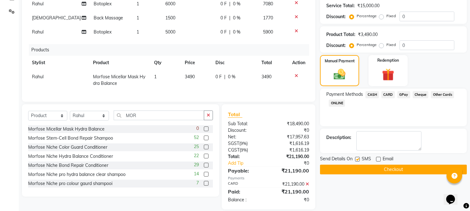
click at [359, 161] on input "checkbox" at bounding box center [357, 160] width 4 height 4
click at [363, 165] on button "Checkout" at bounding box center [393, 170] width 147 height 10
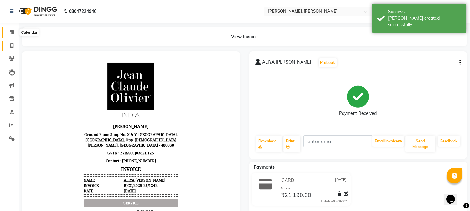
drag, startPoint x: 10, startPoint y: 32, endPoint x: 16, endPoint y: 48, distance: 16.6
click at [11, 32] on icon at bounding box center [12, 32] width 4 height 5
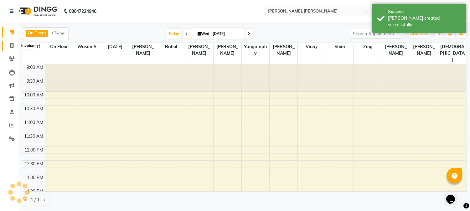
click at [11, 46] on icon at bounding box center [11, 45] width 3 height 5
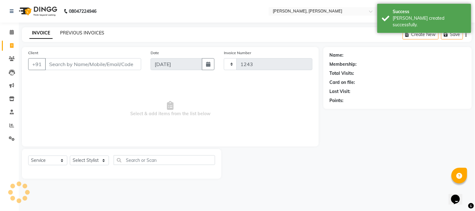
click at [74, 33] on link "PREVIOUS INVOICES" at bounding box center [82, 33] width 44 height 6
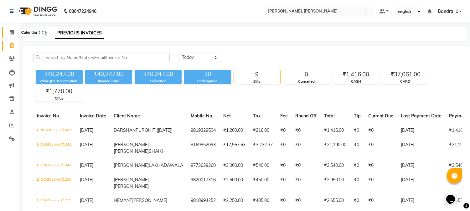
click at [10, 32] on icon at bounding box center [12, 32] width 4 height 5
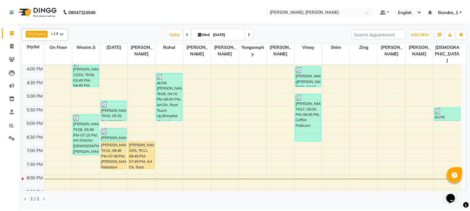
scroll to position [193, 0]
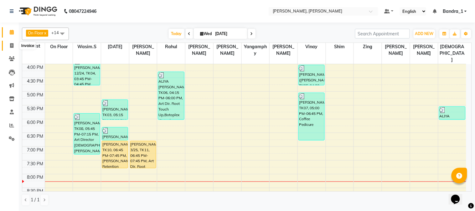
click at [13, 45] on icon at bounding box center [11, 45] width 3 height 5
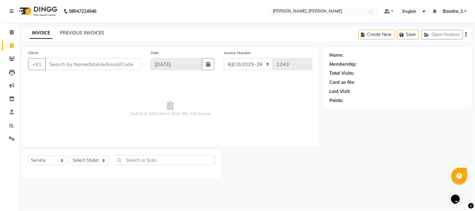
click at [97, 31] on link "PREVIOUS INVOICES" at bounding box center [82, 33] width 44 height 6
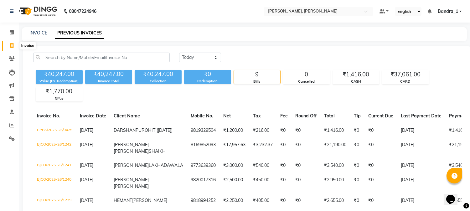
click at [13, 45] on icon at bounding box center [11, 45] width 3 height 5
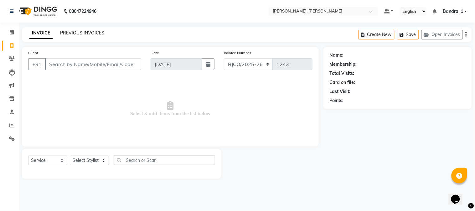
click at [73, 30] on link "PREVIOUS INVOICES" at bounding box center [82, 33] width 44 height 6
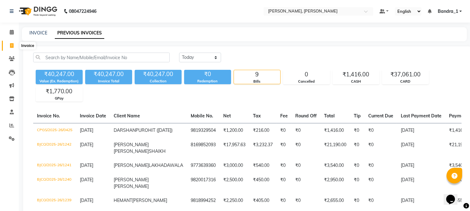
click at [10, 44] on icon at bounding box center [11, 45] width 3 height 5
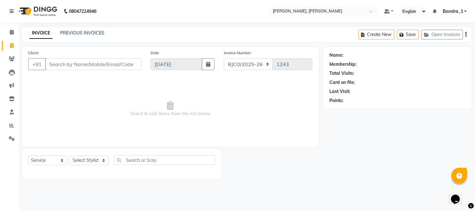
click at [60, 65] on input "Client" at bounding box center [93, 64] width 96 height 12
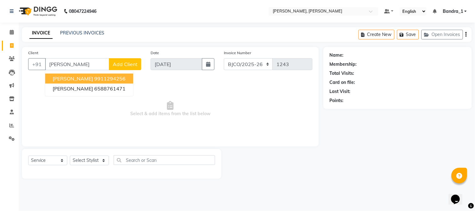
click at [101, 80] on ngb-highlight "9911294256" at bounding box center [109, 79] width 31 height 6
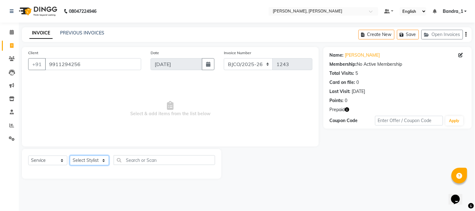
click at [101, 162] on select "Select Stylist [PERSON_NAME] [PERSON_NAME] Attham Bandra_1 Bandra_store [PERSON…" at bounding box center [89, 161] width 39 height 10
click at [70, 156] on select "Select Stylist [PERSON_NAME] [PERSON_NAME] Attham Bandra_1 Bandra_store [PERSON…" at bounding box center [89, 161] width 39 height 10
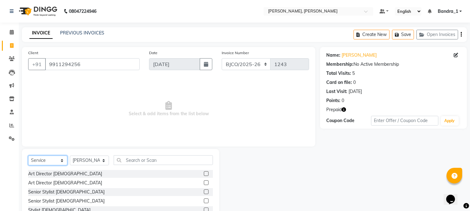
click at [62, 161] on select "Select Service Product Membership Package Voucher Prepaid Gift Card" at bounding box center [47, 161] width 39 height 10
click at [28, 156] on select "Select Service Product Membership Package Voucher Prepaid Gift Card" at bounding box center [47, 161] width 39 height 10
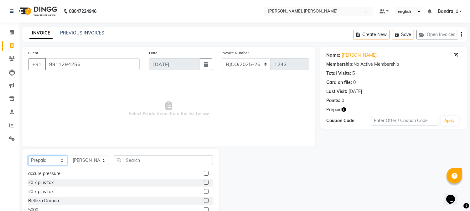
scroll to position [39, 0]
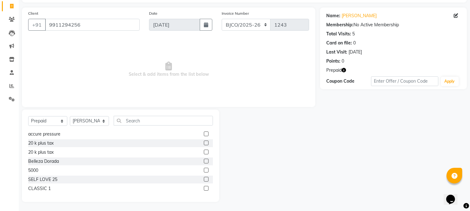
click at [204, 179] on label at bounding box center [206, 179] width 5 height 5
click at [204, 179] on input "checkbox" at bounding box center [206, 180] width 4 height 4
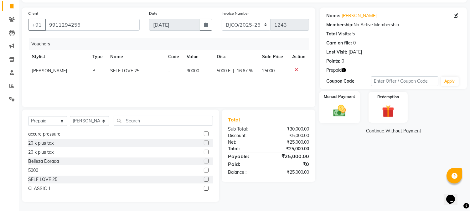
click at [341, 112] on img at bounding box center [340, 111] width 21 height 15
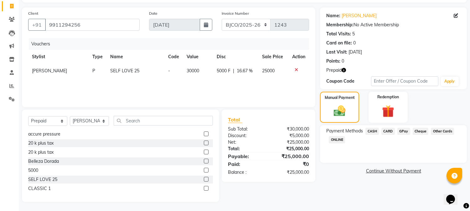
click at [384, 133] on span "CARD" at bounding box center [388, 131] width 13 height 7
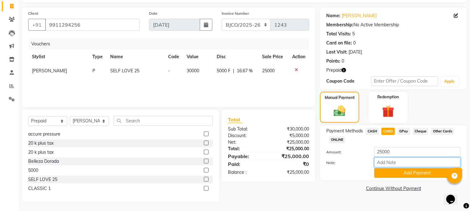
click at [385, 162] on input "Note:" at bounding box center [417, 163] width 86 height 10
click at [392, 174] on button "Add Payment" at bounding box center [417, 173] width 86 height 10
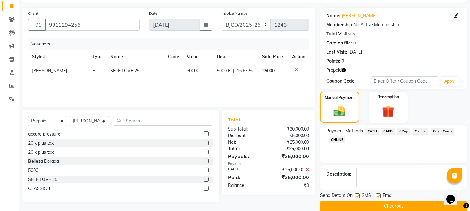
click at [359, 195] on label at bounding box center [357, 196] width 5 height 5
click at [359, 195] on input "checkbox" at bounding box center [357, 196] width 4 height 4
click at [379, 195] on label at bounding box center [378, 196] width 5 height 5
click at [379, 195] on input "checkbox" at bounding box center [378, 196] width 4 height 4
click at [374, 207] on button "Checkout" at bounding box center [393, 206] width 147 height 10
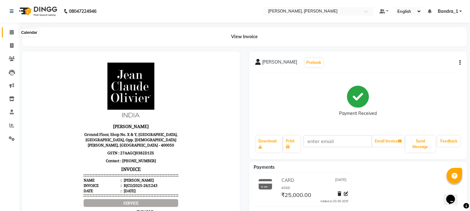
click at [12, 34] on icon at bounding box center [12, 32] width 4 height 5
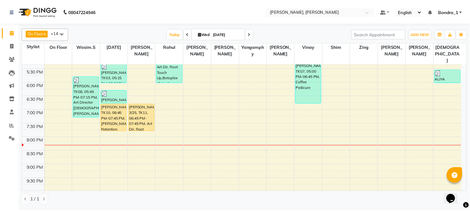
scroll to position [247, 0]
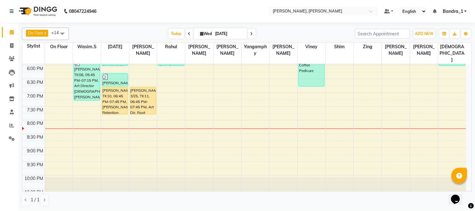
click at [110, 87] on div "[PERSON_NAME], TK10, 06:45 PM-07:45 PM, [PERSON_NAME] Retention Treatment" at bounding box center [115, 100] width 26 height 27
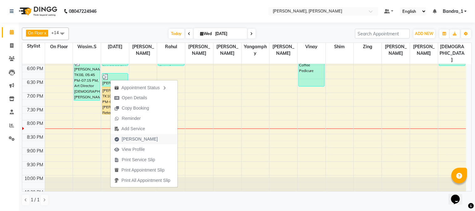
click at [133, 138] on span "[PERSON_NAME]" at bounding box center [140, 139] width 36 height 7
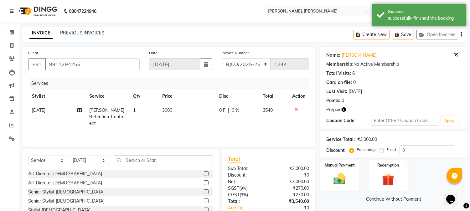
click at [166, 112] on span "3000" at bounding box center [167, 110] width 10 height 6
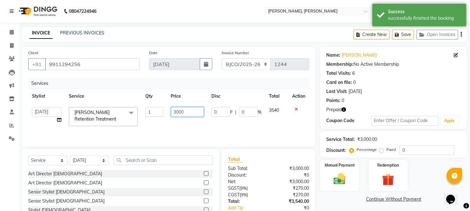
click at [179, 114] on input "3000" at bounding box center [187, 112] width 33 height 10
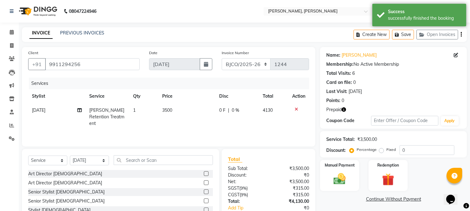
drag, startPoint x: 205, startPoint y: 127, endPoint x: 273, endPoint y: 89, distance: 78.0
click at [208, 127] on div "Services Stylist Service Qty Price Disc Total Action [DATE][PERSON_NAME] Retent…" at bounding box center [168, 109] width 281 height 63
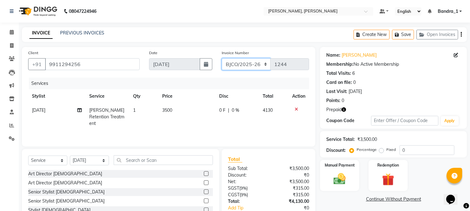
click at [264, 65] on select "CPGS/2025-26 BJCO/2025-26 Pre/2025" at bounding box center [246, 64] width 49 height 12
click at [222, 58] on select "CPGS/2025-26 BJCO/2025-26 Pre/2025" at bounding box center [246, 64] width 49 height 12
click at [387, 179] on img at bounding box center [388, 180] width 21 height 16
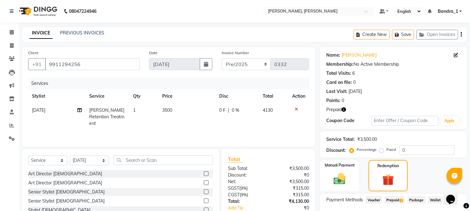
scroll to position [42, 0]
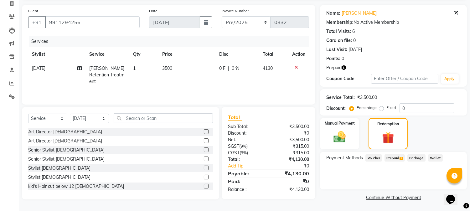
click at [390, 158] on span "Prepaid 2" at bounding box center [395, 157] width 20 height 7
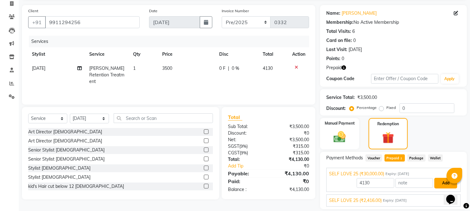
click at [445, 183] on button "Add" at bounding box center [446, 183] width 23 height 11
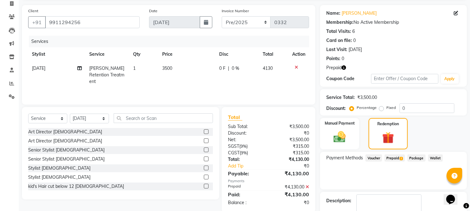
scroll to position [77, 0]
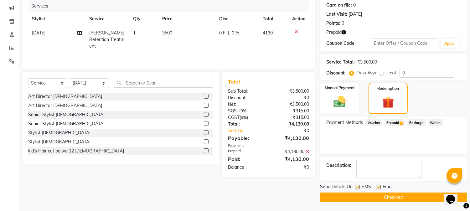
click at [306, 153] on icon at bounding box center [307, 151] width 3 height 4
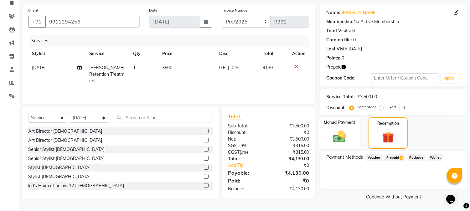
scroll to position [42, 0]
click at [398, 158] on span "Prepaid 2" at bounding box center [395, 157] width 20 height 7
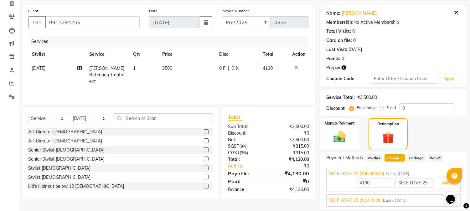
scroll to position [62, 0]
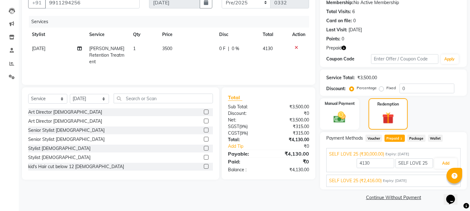
click at [379, 181] on span "SELF LOVE 25 (₹2,416.00)" at bounding box center [355, 181] width 53 height 7
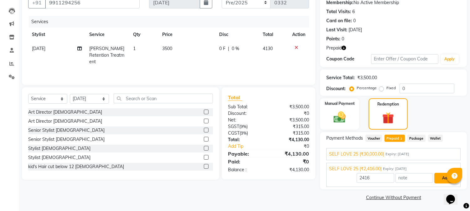
click at [439, 179] on button "Add" at bounding box center [446, 178] width 23 height 11
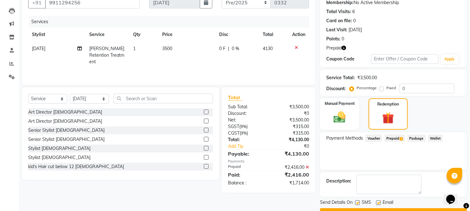
click at [391, 137] on span "Prepaid 2" at bounding box center [395, 138] width 20 height 7
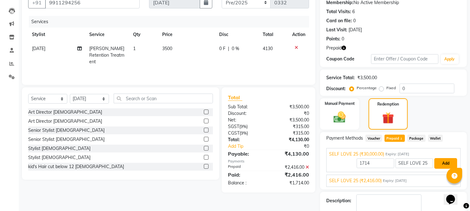
click at [441, 160] on button "Add" at bounding box center [446, 163] width 23 height 11
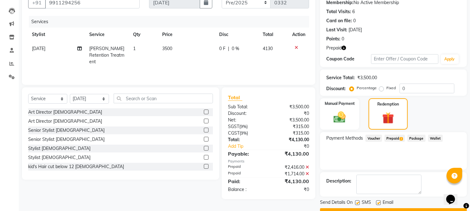
scroll to position [77, 0]
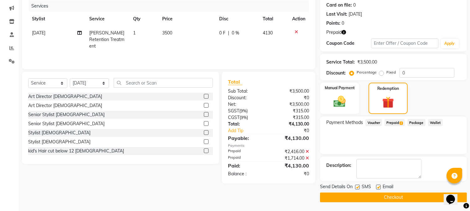
click at [378, 186] on label at bounding box center [378, 187] width 5 height 5
click at [378, 186] on input "checkbox" at bounding box center [378, 187] width 4 height 4
click at [357, 187] on label at bounding box center [357, 187] width 5 height 5
click at [357, 187] on input "checkbox" at bounding box center [357, 187] width 4 height 4
click at [370, 198] on button "Checkout" at bounding box center [393, 198] width 147 height 10
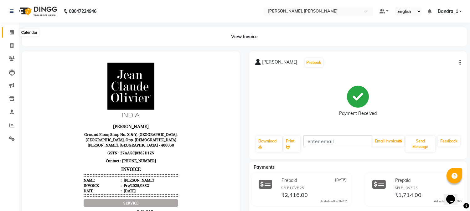
click at [13, 34] on icon at bounding box center [12, 32] width 4 height 5
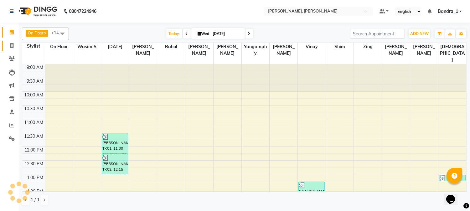
click at [13, 46] on icon at bounding box center [11, 45] width 3 height 5
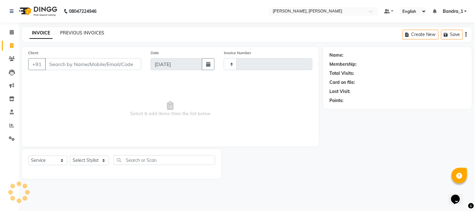
click at [81, 30] on link "PREVIOUS INVOICES" at bounding box center [82, 33] width 44 height 6
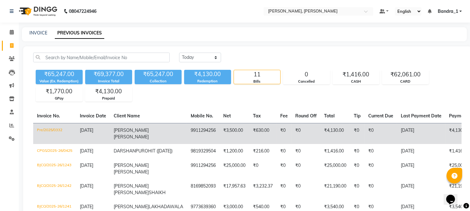
click at [220, 133] on td "₹3,500.00" at bounding box center [235, 133] width 30 height 21
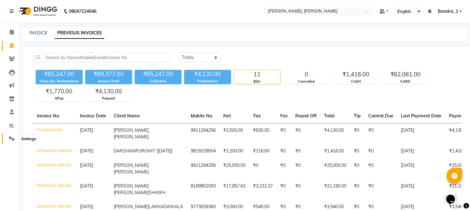
click at [12, 139] on icon at bounding box center [12, 138] width 6 height 5
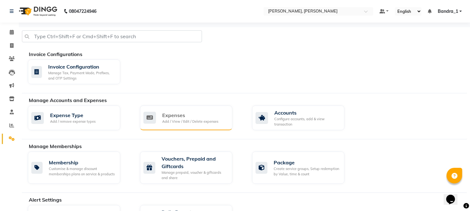
click at [188, 113] on div "Expenses" at bounding box center [190, 116] width 56 height 8
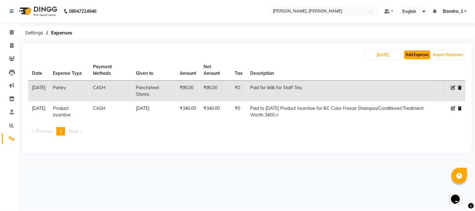
click at [416, 55] on button "Add Expense" at bounding box center [417, 54] width 26 height 9
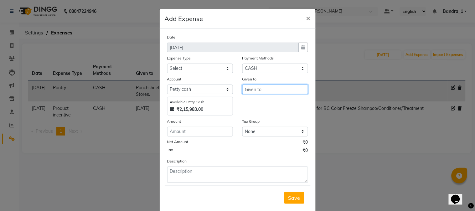
drag, startPoint x: 256, startPoint y: 91, endPoint x: 234, endPoint y: 70, distance: 30.8
click at [256, 91] on input "text" at bounding box center [275, 90] width 66 height 10
click at [258, 101] on button "Rah ul" at bounding box center [267, 103] width 50 height 10
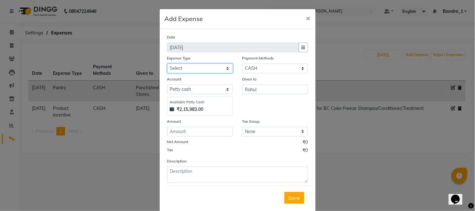
click at [224, 70] on select "Select Advance Salary Amazon B M C Cash transfer to bank Cash transfer to hub C…" at bounding box center [200, 69] width 66 height 10
click at [167, 64] on select "Select Advance Salary Amazon B M C Cash transfer to bank Cash transfer to hub C…" at bounding box center [200, 69] width 66 height 10
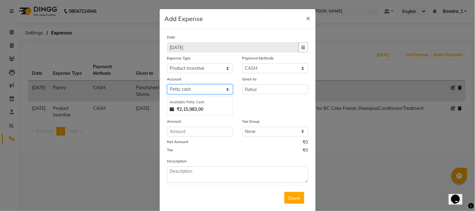
click at [196, 90] on select "Select Default account [PERSON_NAME] cash" at bounding box center [200, 90] width 66 height 10
click at [167, 85] on select "Select Default account [PERSON_NAME] cash" at bounding box center [200, 90] width 66 height 10
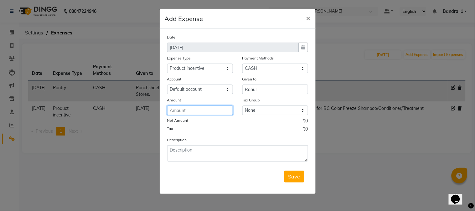
click at [180, 114] on input "number" at bounding box center [200, 111] width 66 height 10
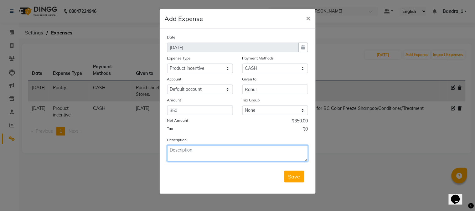
drag, startPoint x: 194, startPoint y: 158, endPoint x: 177, endPoint y: 137, distance: 27.0
click at [190, 151] on textarea at bounding box center [237, 153] width 141 height 16
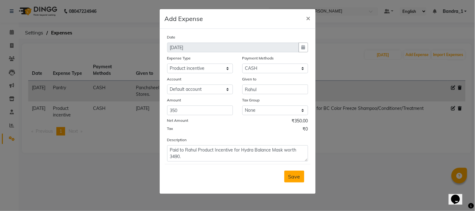
click at [293, 176] on span "Save" at bounding box center [295, 177] width 12 height 6
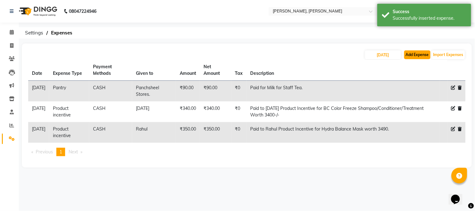
click at [418, 55] on button "Add Expense" at bounding box center [417, 54] width 26 height 9
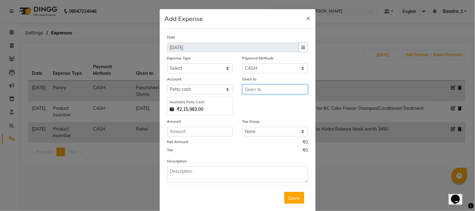
click at [245, 89] on input "text" at bounding box center [275, 90] width 66 height 10
click at [274, 103] on button "[DEMOGRAPHIC_DATA][PERSON_NAME]" at bounding box center [267, 103] width 50 height 10
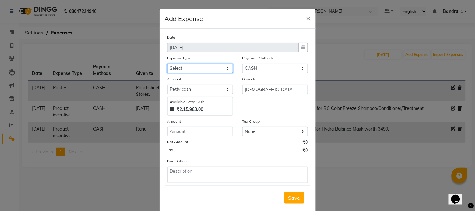
click at [224, 68] on select "Select Advance Salary Amazon B M C Cash transfer to bank Cash transfer to hub C…" at bounding box center [200, 69] width 66 height 10
click at [167, 64] on select "Select Advance Salary Amazon B M C Cash transfer to bank Cash transfer to hub C…" at bounding box center [200, 69] width 66 height 10
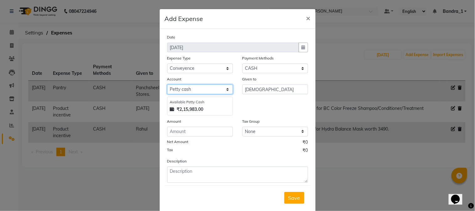
click at [184, 92] on select "Select Default account [PERSON_NAME] cash" at bounding box center [200, 90] width 66 height 10
click at [167, 85] on select "Select Default account [PERSON_NAME] cash" at bounding box center [200, 90] width 66 height 10
click at [181, 89] on select "Select Default account [PERSON_NAME] cash" at bounding box center [200, 90] width 66 height 10
click at [167, 85] on select "Select Default account [PERSON_NAME] cash" at bounding box center [200, 90] width 66 height 10
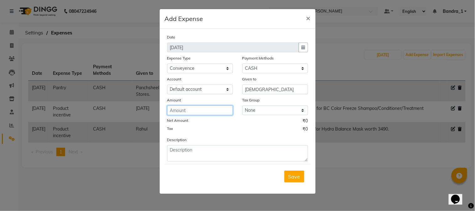
drag, startPoint x: 188, startPoint y: 108, endPoint x: 177, endPoint y: 113, distance: 12.3
click at [186, 110] on input "number" at bounding box center [200, 111] width 66 height 10
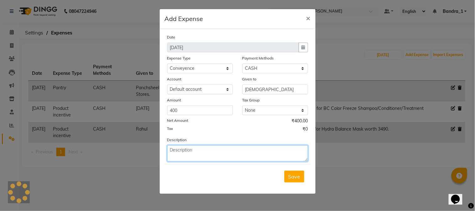
click at [190, 143] on div "Description" at bounding box center [238, 149] width 150 height 25
drag, startPoint x: 254, startPoint y: 151, endPoint x: 259, endPoint y: 151, distance: 5.3
click at [255, 151] on textarea "Paid to [PERSON_NAME] Travelling fare for 2 days 2nd/3rd Sept." at bounding box center [237, 153] width 141 height 16
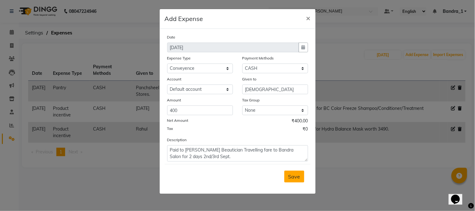
click at [292, 174] on span "Save" at bounding box center [295, 177] width 12 height 6
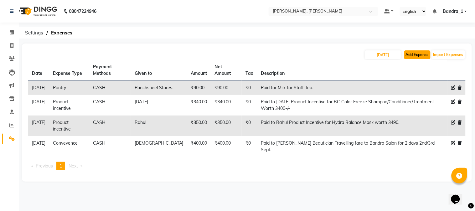
click at [414, 55] on button "Add Expense" at bounding box center [417, 54] width 26 height 9
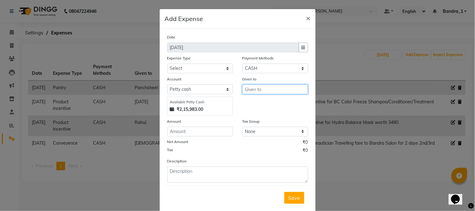
drag, startPoint x: 250, startPoint y: 90, endPoint x: 198, endPoint y: 51, distance: 64.7
click at [242, 86] on input "text" at bounding box center [275, 90] width 66 height 10
drag, startPoint x: 261, startPoint y: 102, endPoint x: 234, endPoint y: 99, distance: 26.5
click at [258, 102] on ngb-highlight "Ven isha" at bounding box center [259, 103] width 19 height 6
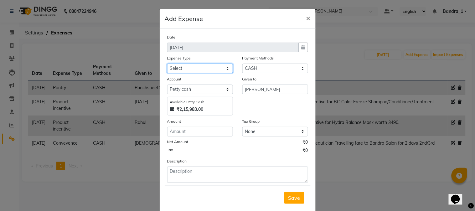
click at [223, 67] on select "Select Advance Salary Amazon B M C Cash transfer to bank Cash transfer to hub C…" at bounding box center [200, 69] width 66 height 10
click at [167, 64] on select "Select Advance Salary Amazon B M C Cash transfer to bank Cash transfer to hub C…" at bounding box center [200, 69] width 66 height 10
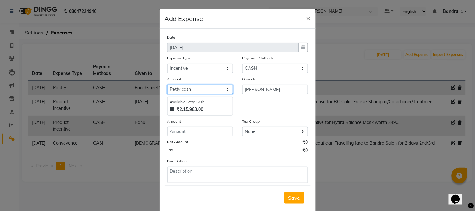
click at [183, 91] on select "Select Default account [PERSON_NAME] cash" at bounding box center [200, 90] width 66 height 10
click at [167, 85] on select "Select Default account [PERSON_NAME] cash" at bounding box center [200, 90] width 66 height 10
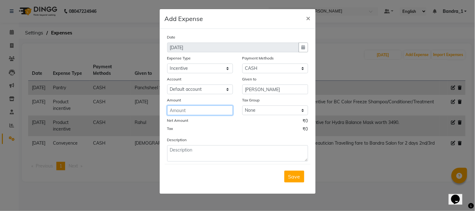
click at [177, 110] on input "number" at bounding box center [200, 111] width 66 height 10
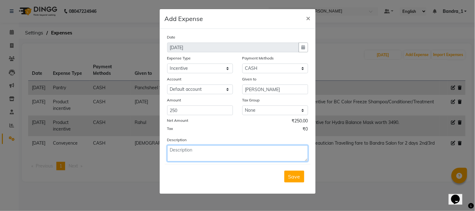
drag, startPoint x: 191, startPoint y: 154, endPoint x: 179, endPoint y: 159, distance: 13.1
click at [179, 159] on textarea at bounding box center [237, 153] width 141 height 16
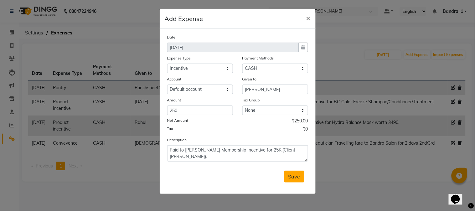
click at [294, 178] on span "Save" at bounding box center [295, 177] width 12 height 6
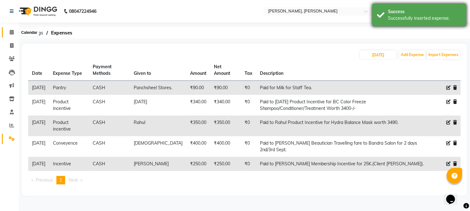
drag, startPoint x: 13, startPoint y: 30, endPoint x: 450, endPoint y: 4, distance: 437.8
click at [13, 30] on icon at bounding box center [12, 32] width 4 height 5
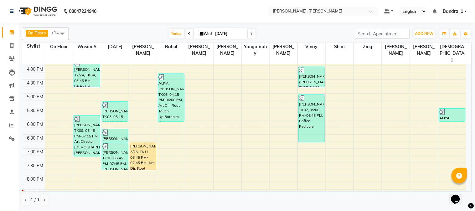
scroll to position [188, 0]
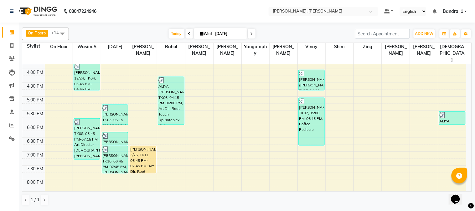
click at [201, 33] on icon at bounding box center [202, 34] width 3 height 4
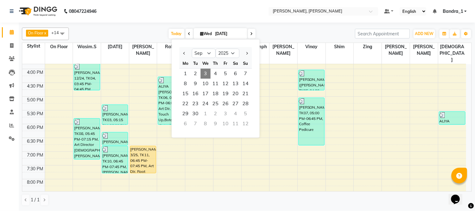
click at [258, 7] on nav "08047224946 Select Location × [PERSON_NAME], Bandra West Default Panel My Panel…" at bounding box center [237, 11] width 475 height 23
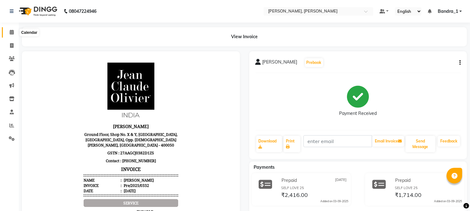
click at [12, 32] on icon at bounding box center [12, 32] width 4 height 5
